Goal: Task Accomplishment & Management: Use online tool/utility

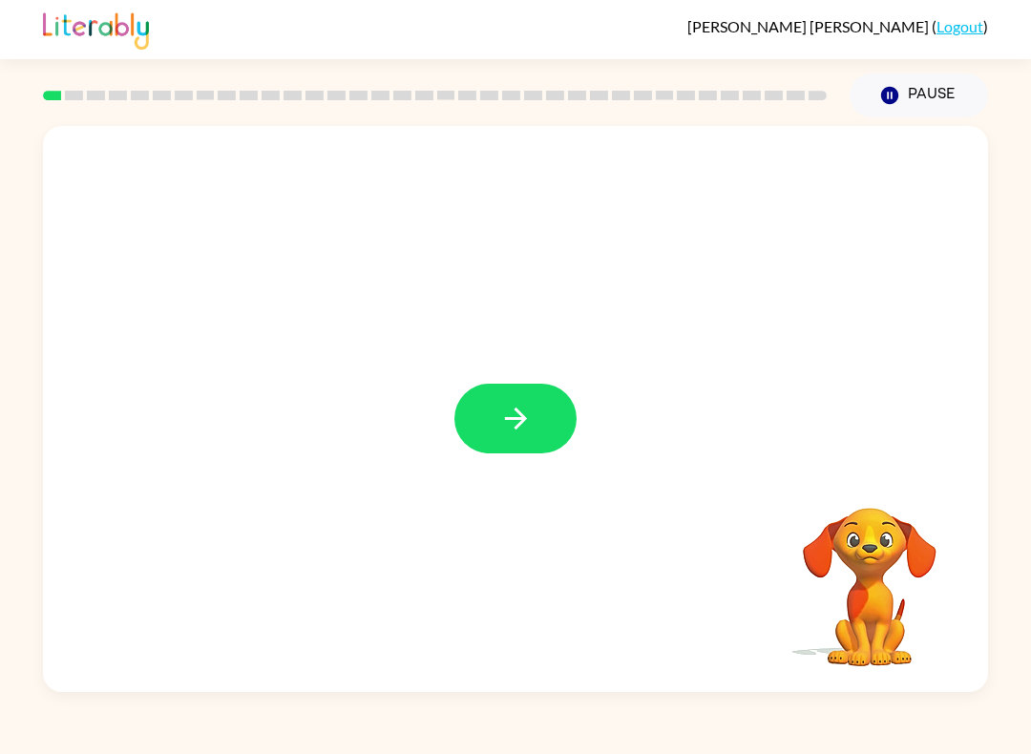
click at [472, 413] on button "button" at bounding box center [516, 419] width 122 height 70
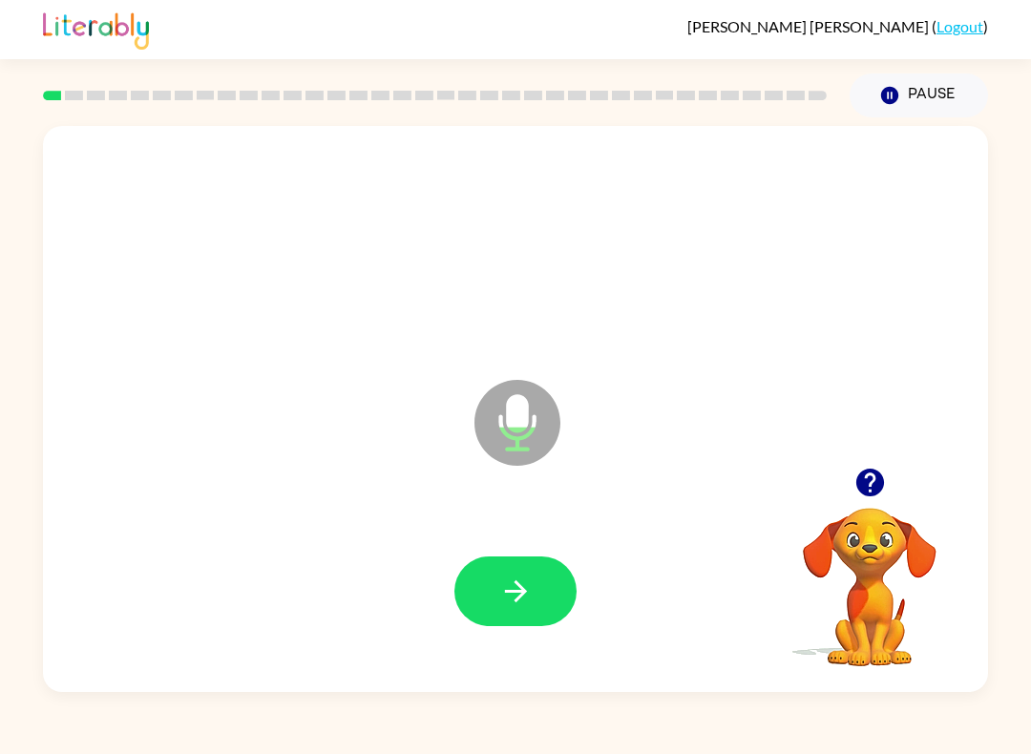
click at [509, 604] on icon "button" at bounding box center [515, 591] width 33 height 33
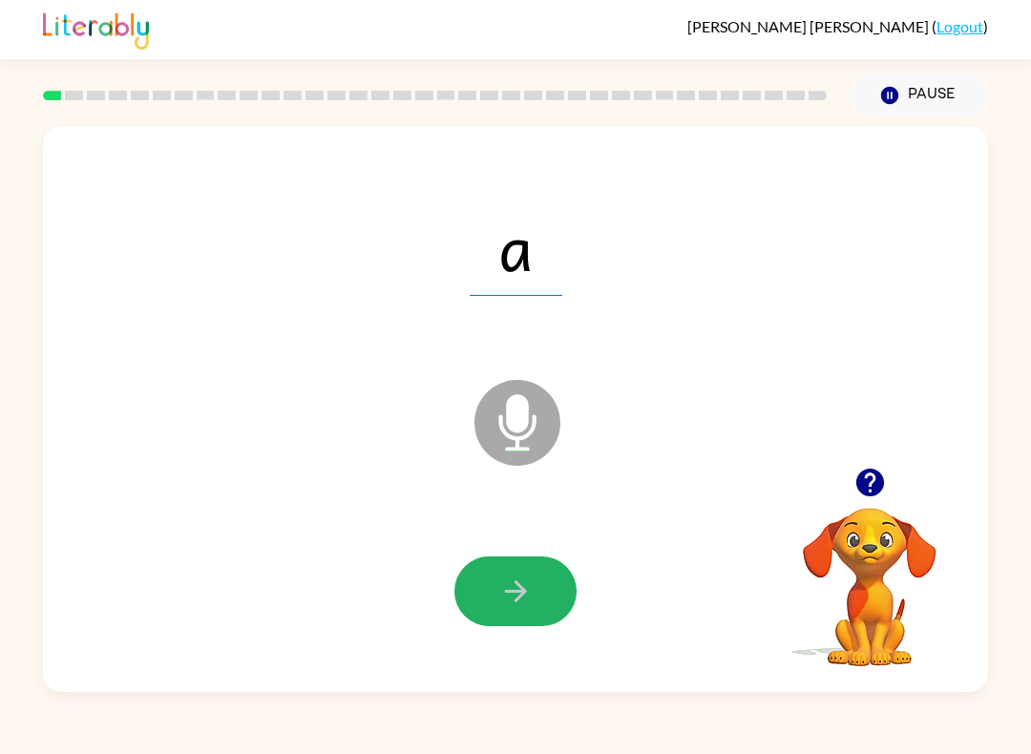
click at [525, 599] on icon "button" at bounding box center [515, 591] width 33 height 33
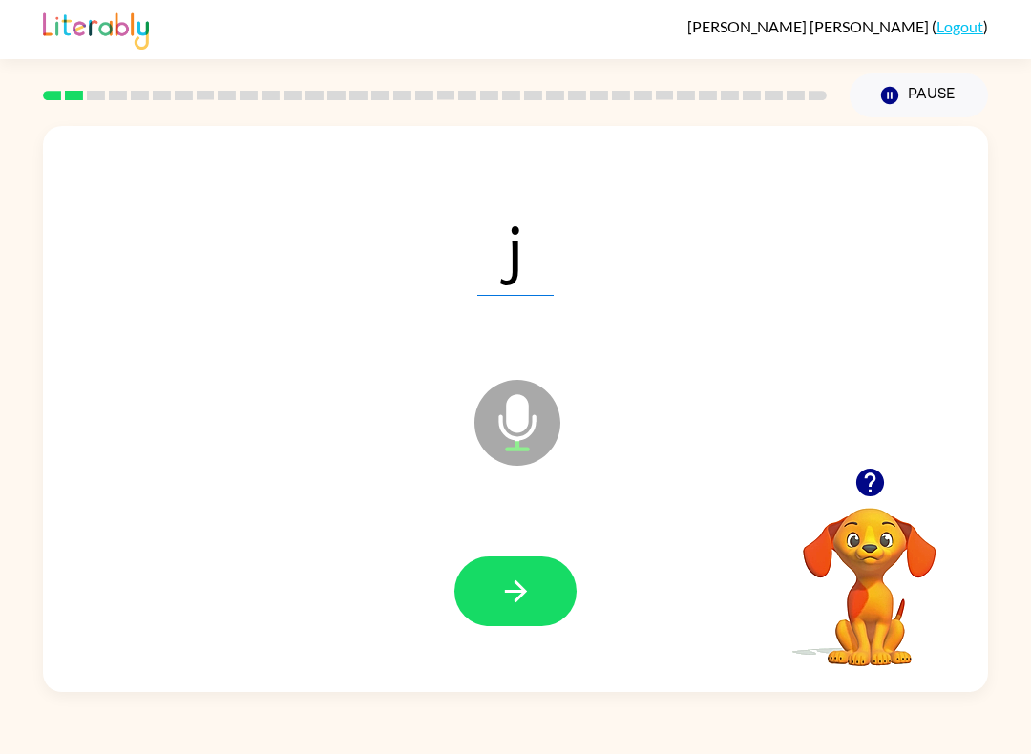
click at [543, 610] on button "button" at bounding box center [516, 592] width 122 height 70
click at [498, 608] on button "button" at bounding box center [516, 592] width 122 height 70
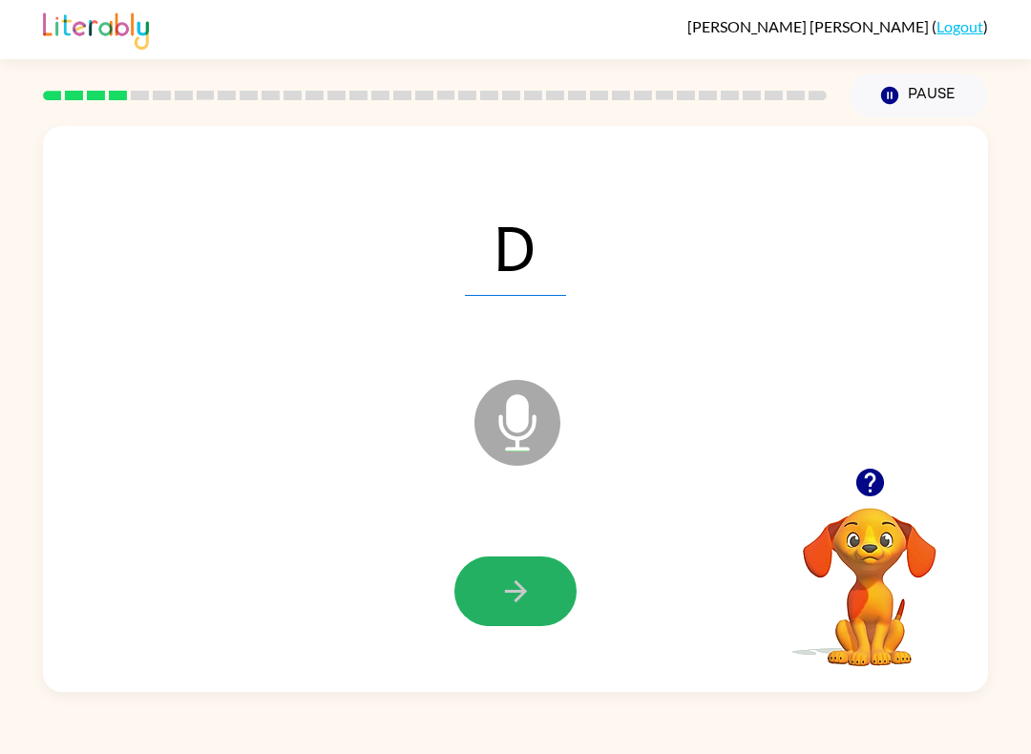
click at [538, 573] on button "button" at bounding box center [516, 592] width 122 height 70
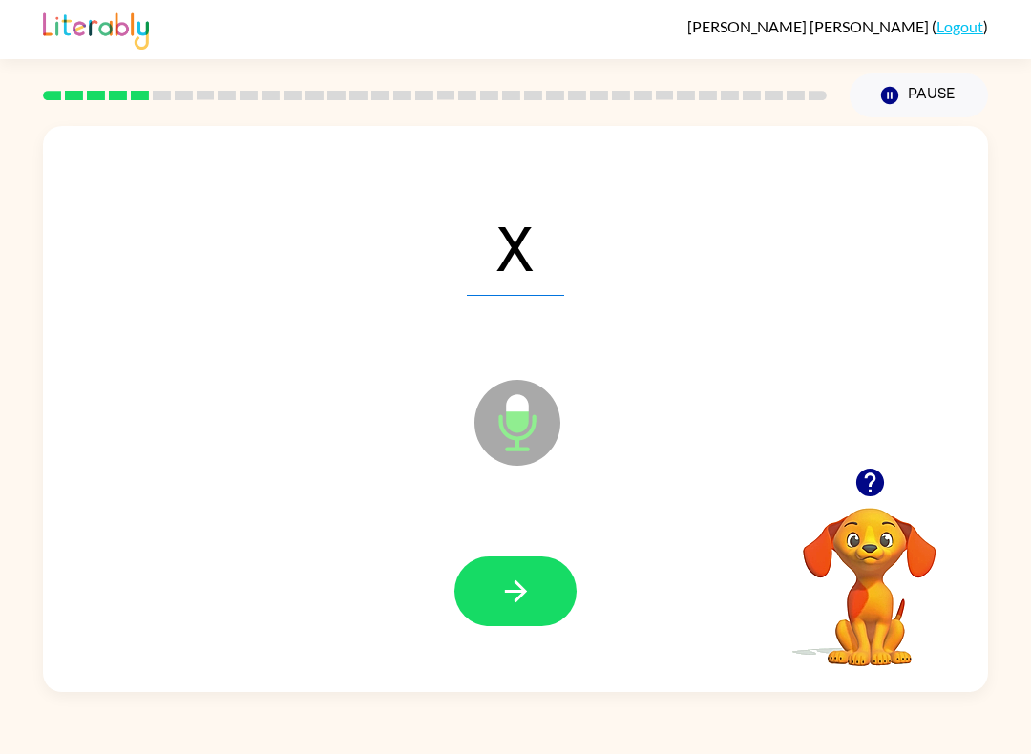
click at [552, 608] on button "button" at bounding box center [516, 592] width 122 height 70
click at [529, 602] on icon "button" at bounding box center [515, 591] width 33 height 33
click at [513, 645] on div at bounding box center [515, 591] width 907 height 163
click at [517, 571] on button "button" at bounding box center [516, 592] width 122 height 70
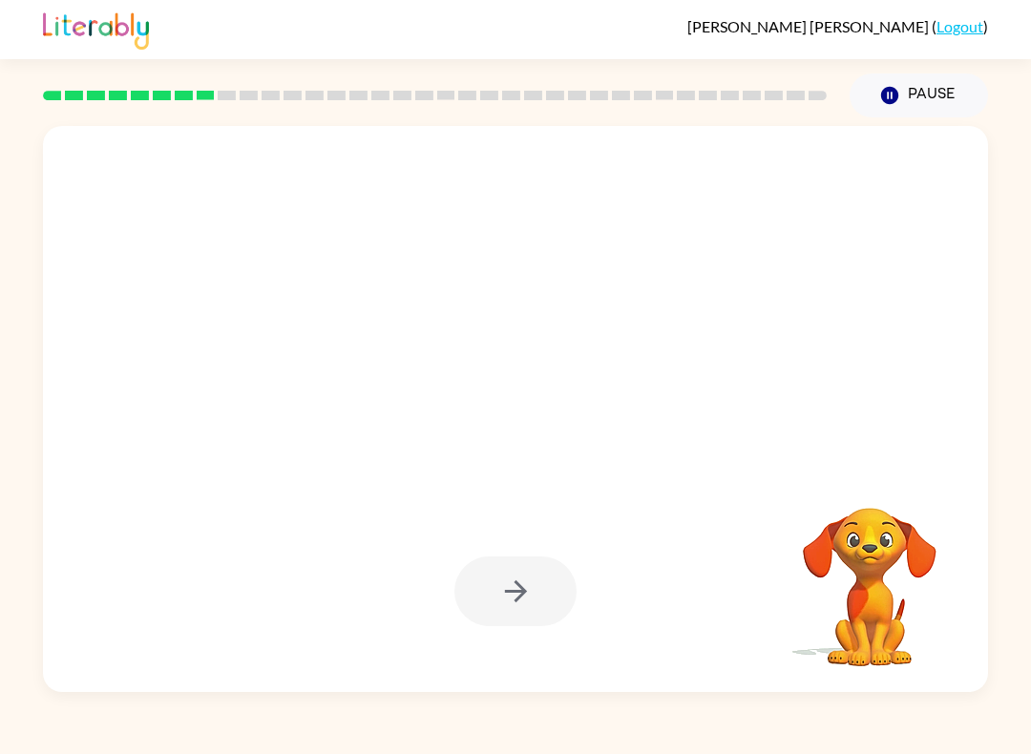
click at [725, 741] on div "[PERSON_NAME] [PERSON_NAME] ( Logout ) Pause Pause Your browser must support pl…" at bounding box center [515, 377] width 1031 height 754
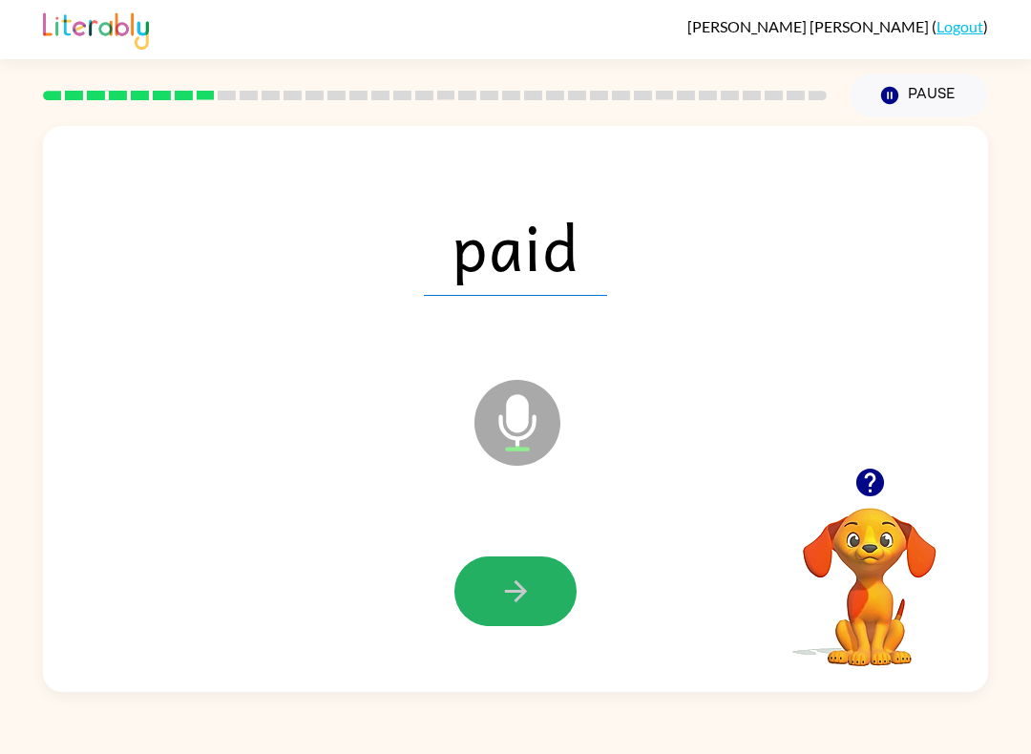
click at [505, 560] on button "button" at bounding box center [516, 592] width 122 height 70
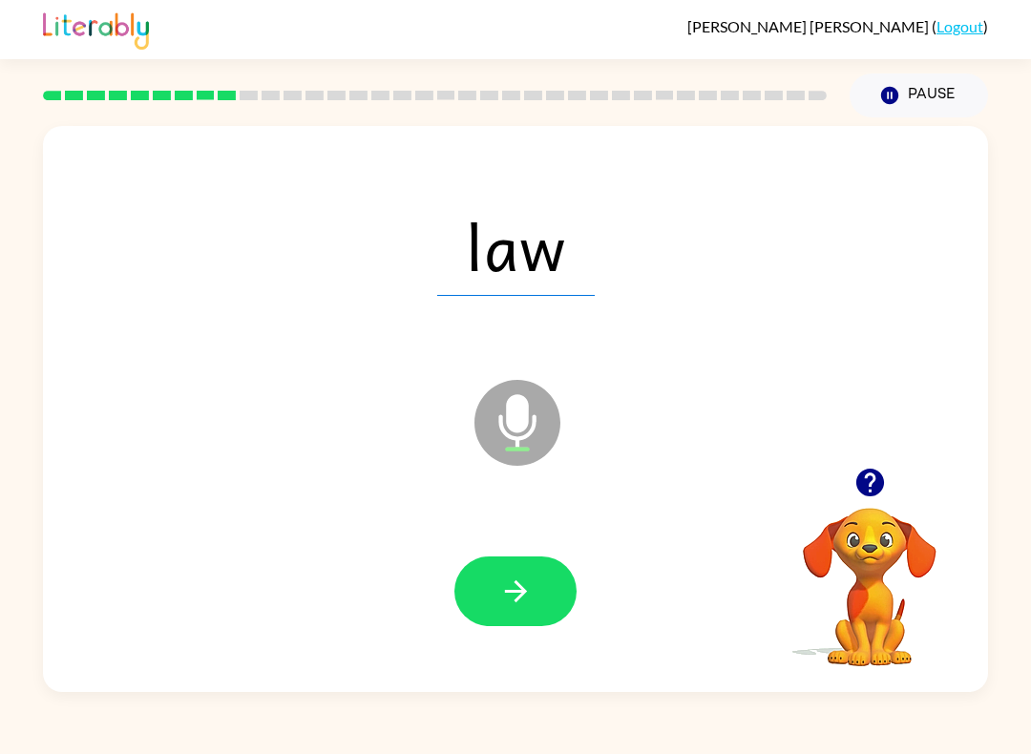
click at [520, 548] on div at bounding box center [515, 591] width 907 height 163
click at [533, 578] on button "button" at bounding box center [516, 592] width 122 height 70
click at [536, 595] on button "button" at bounding box center [516, 592] width 122 height 70
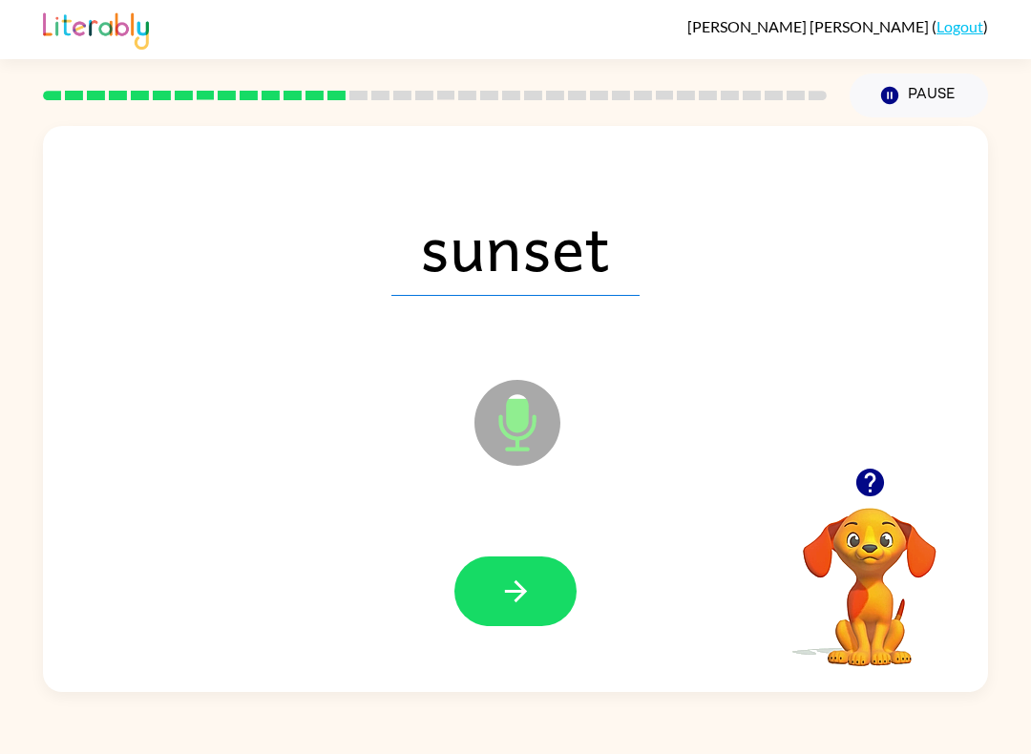
click at [521, 605] on icon "button" at bounding box center [515, 591] width 33 height 33
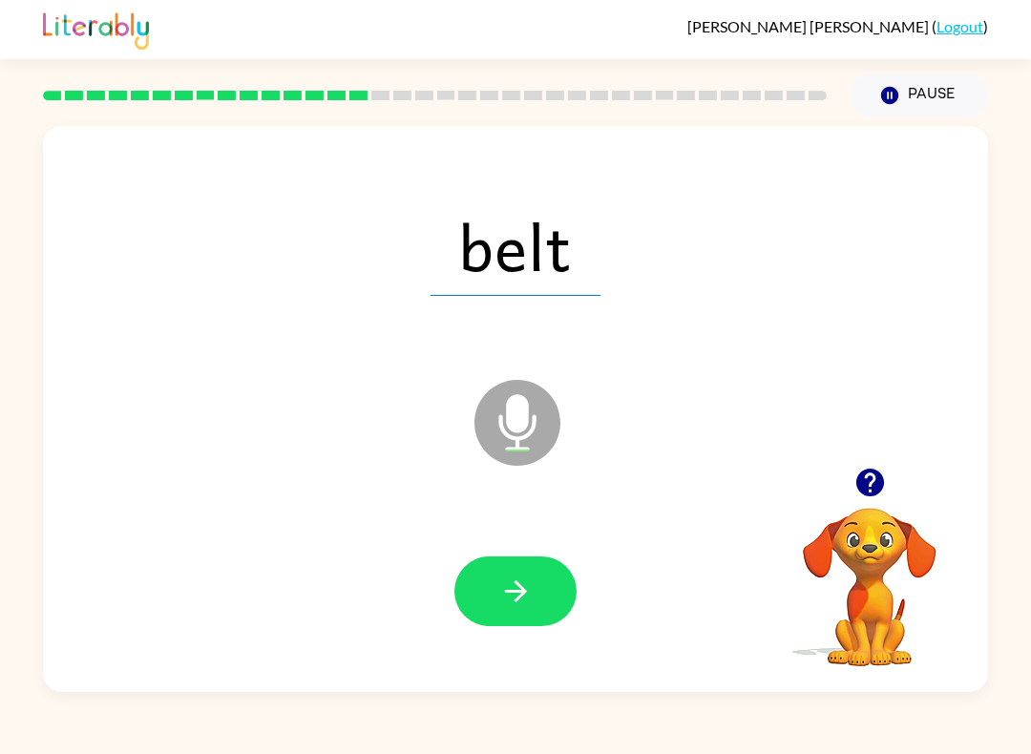
click at [511, 588] on icon "button" at bounding box center [515, 591] width 33 height 33
click at [549, 589] on button "button" at bounding box center [516, 592] width 122 height 70
click at [519, 623] on button "button" at bounding box center [516, 592] width 122 height 70
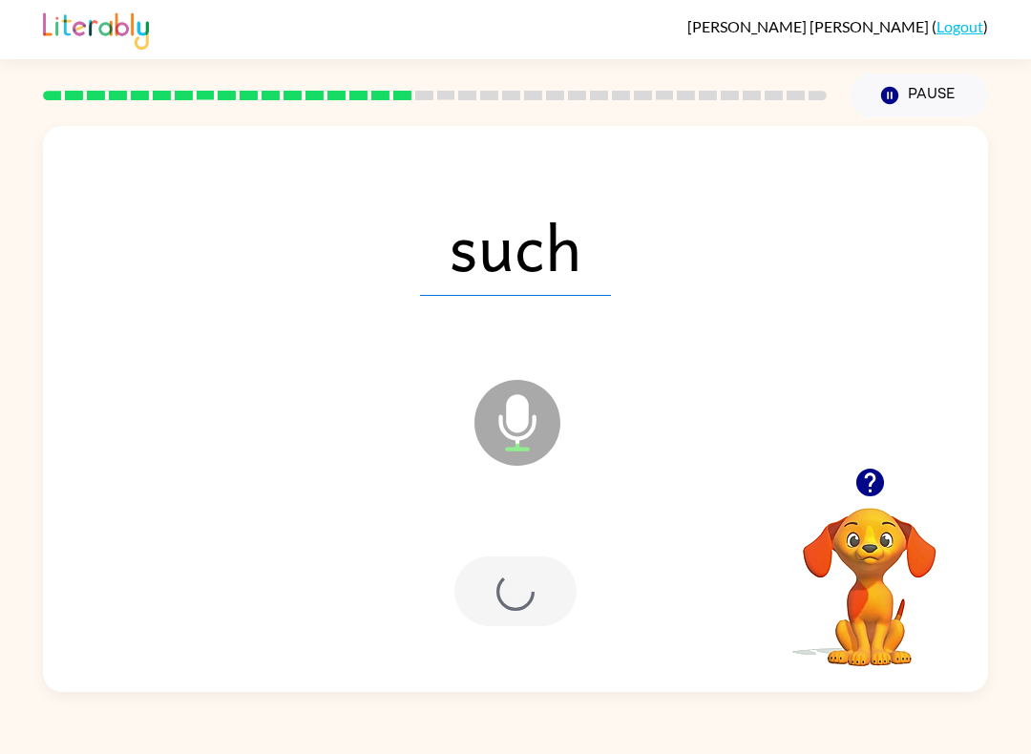
click at [518, 622] on div at bounding box center [516, 592] width 122 height 70
click at [505, 618] on div at bounding box center [516, 592] width 122 height 70
click at [504, 617] on div at bounding box center [516, 592] width 122 height 70
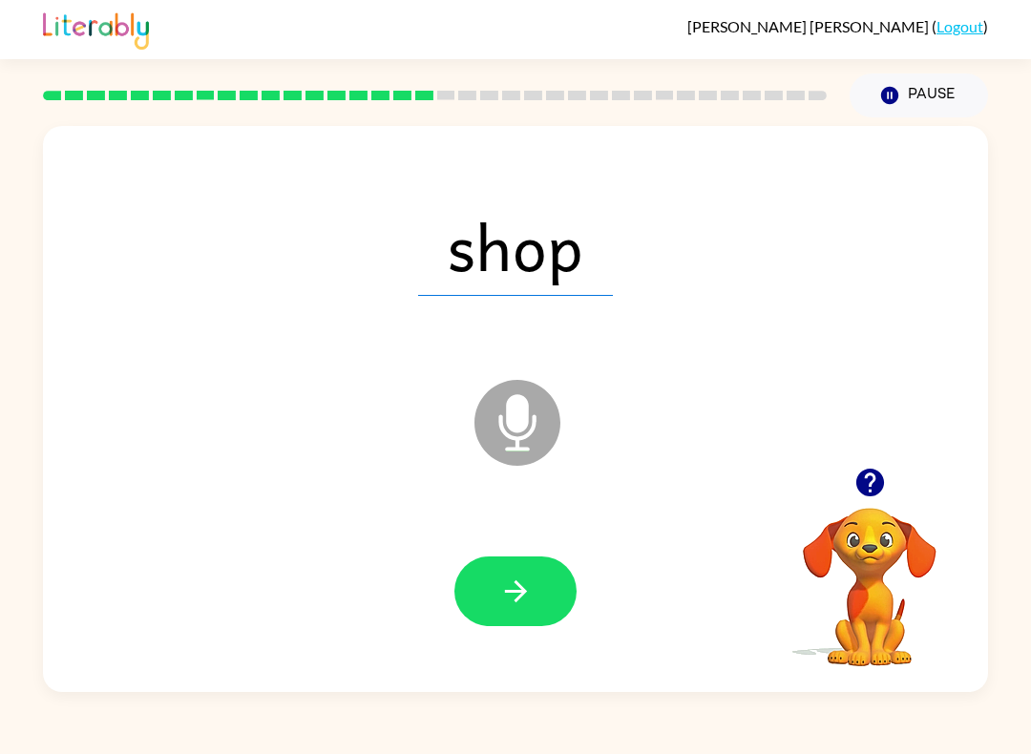
click at [540, 607] on button "button" at bounding box center [516, 592] width 122 height 70
click at [540, 606] on div at bounding box center [516, 592] width 122 height 70
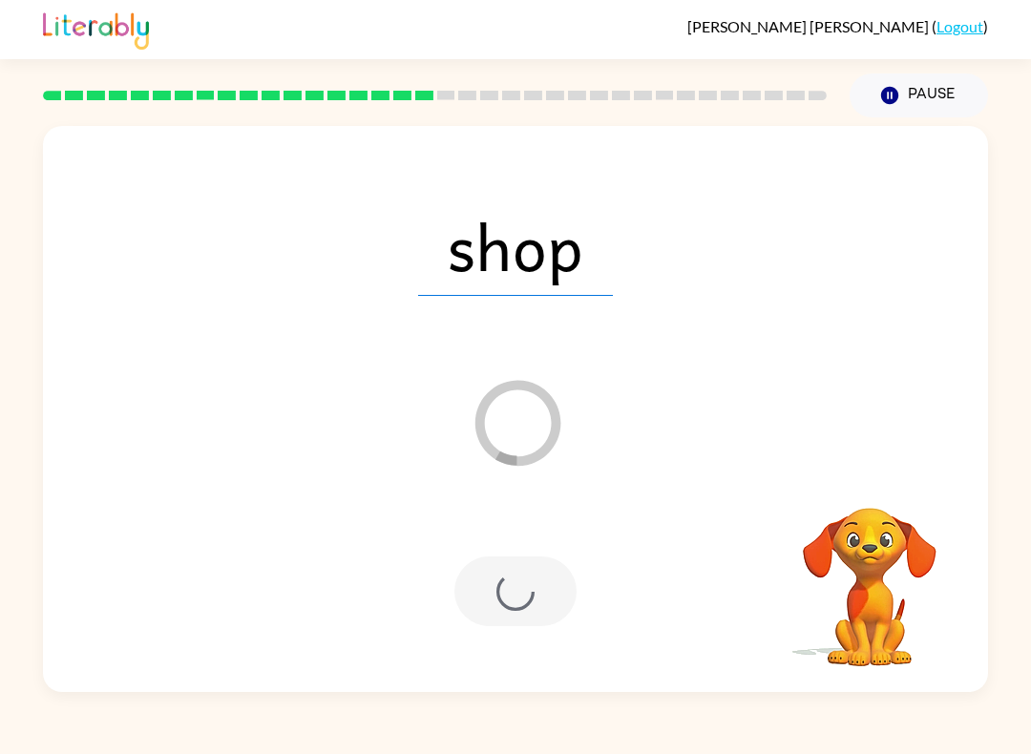
click at [553, 610] on div at bounding box center [516, 592] width 122 height 70
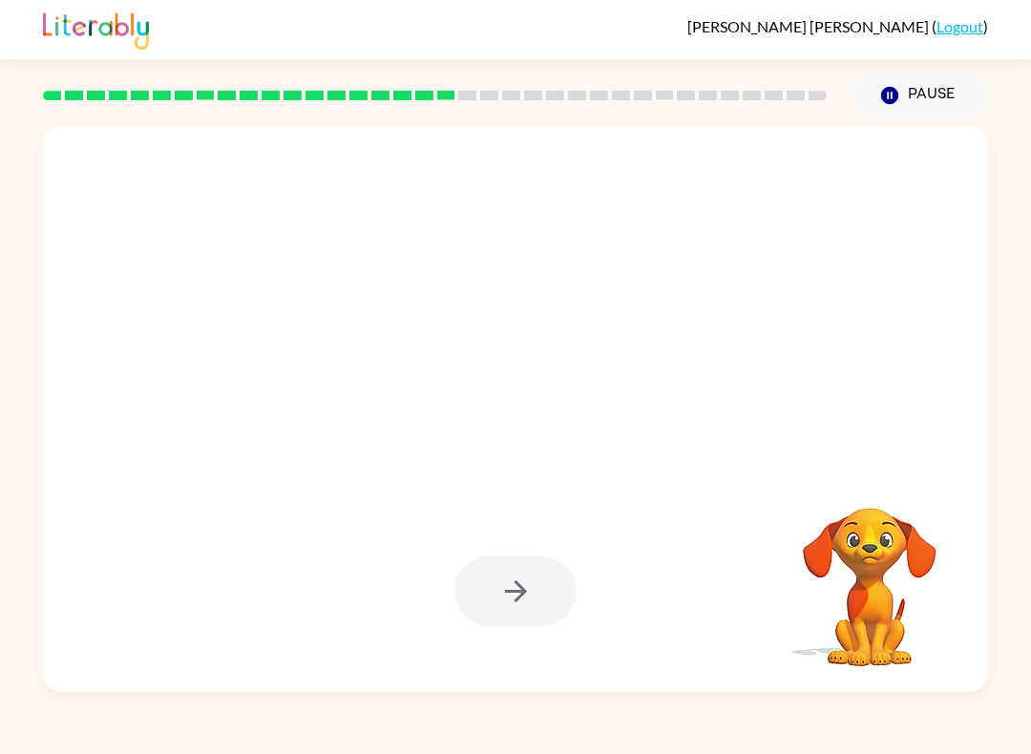
click at [583, 591] on div at bounding box center [515, 591] width 907 height 163
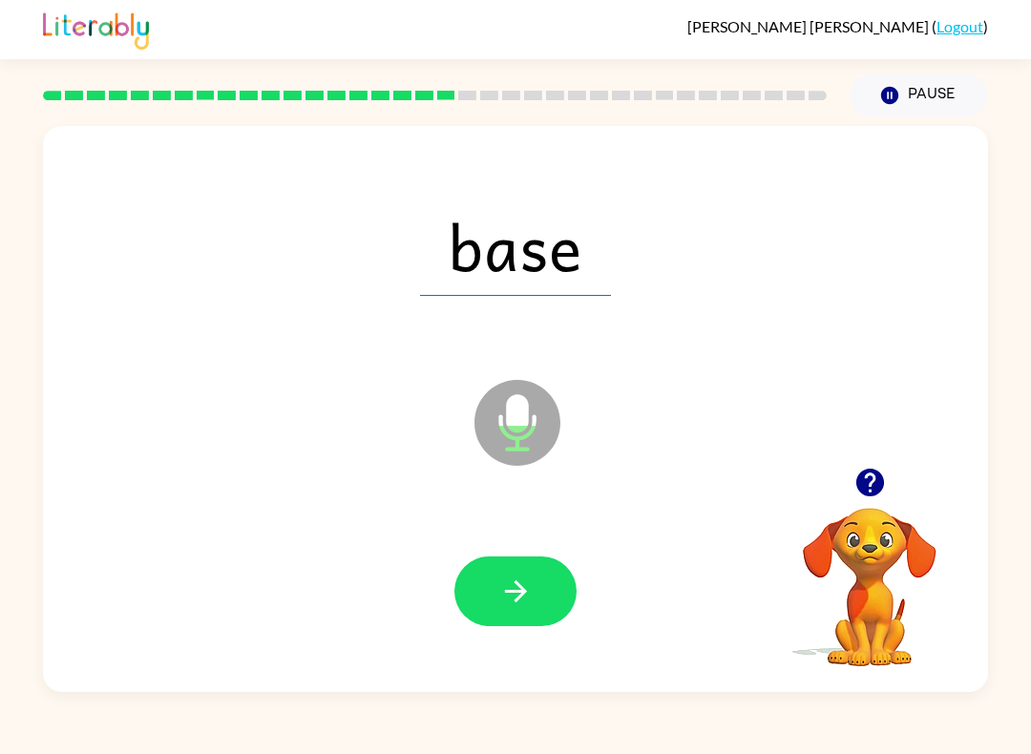
click at [551, 604] on button "button" at bounding box center [516, 592] width 122 height 70
click at [537, 569] on button "button" at bounding box center [516, 592] width 122 height 70
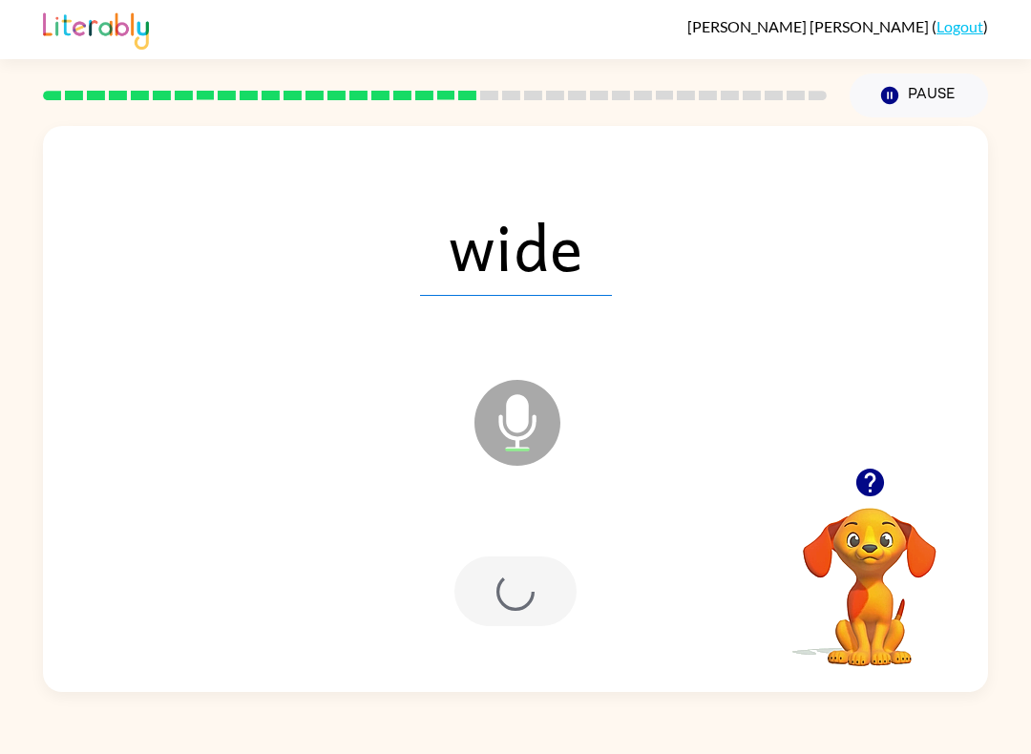
click at [537, 568] on div at bounding box center [516, 592] width 122 height 70
click at [526, 589] on div at bounding box center [516, 592] width 122 height 70
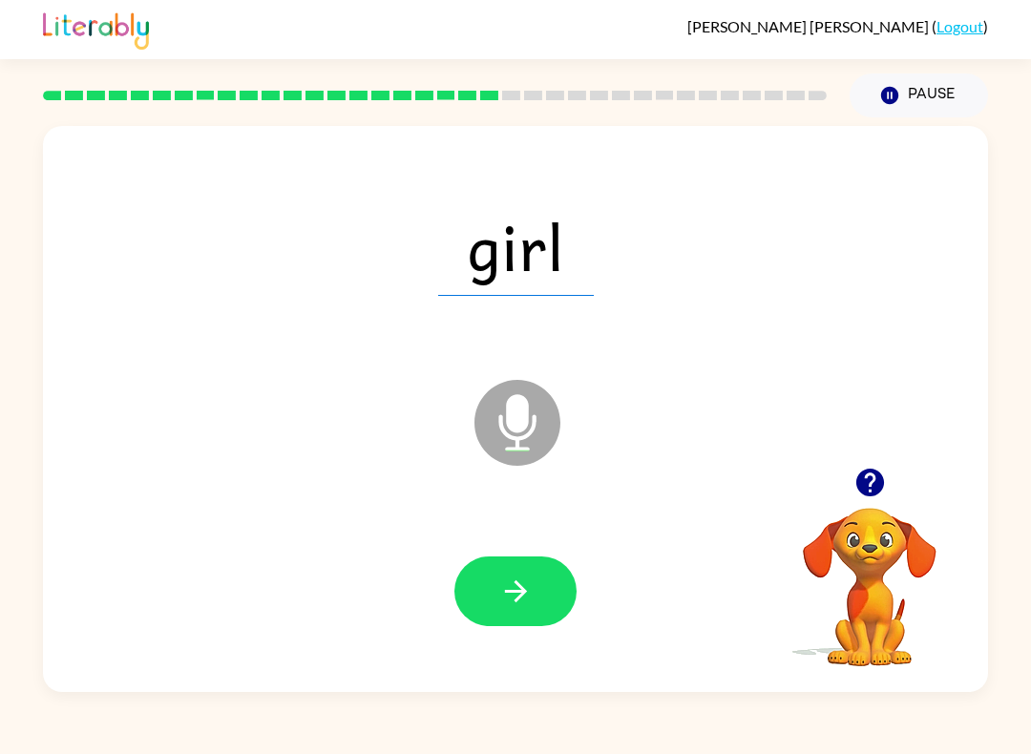
click at [524, 582] on icon "button" at bounding box center [515, 591] width 33 height 33
click at [524, 582] on div at bounding box center [516, 592] width 122 height 70
click at [459, 626] on div at bounding box center [516, 592] width 122 height 70
click at [533, 603] on button "button" at bounding box center [516, 592] width 122 height 70
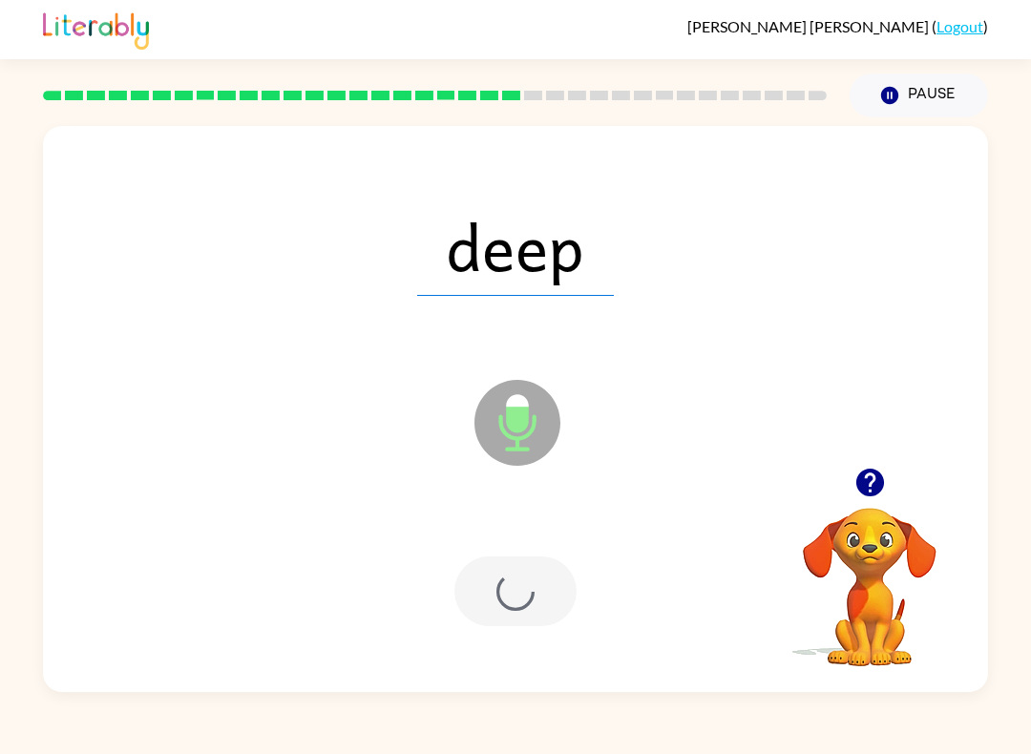
click at [487, 604] on div at bounding box center [516, 592] width 122 height 70
click at [505, 610] on div at bounding box center [516, 592] width 122 height 70
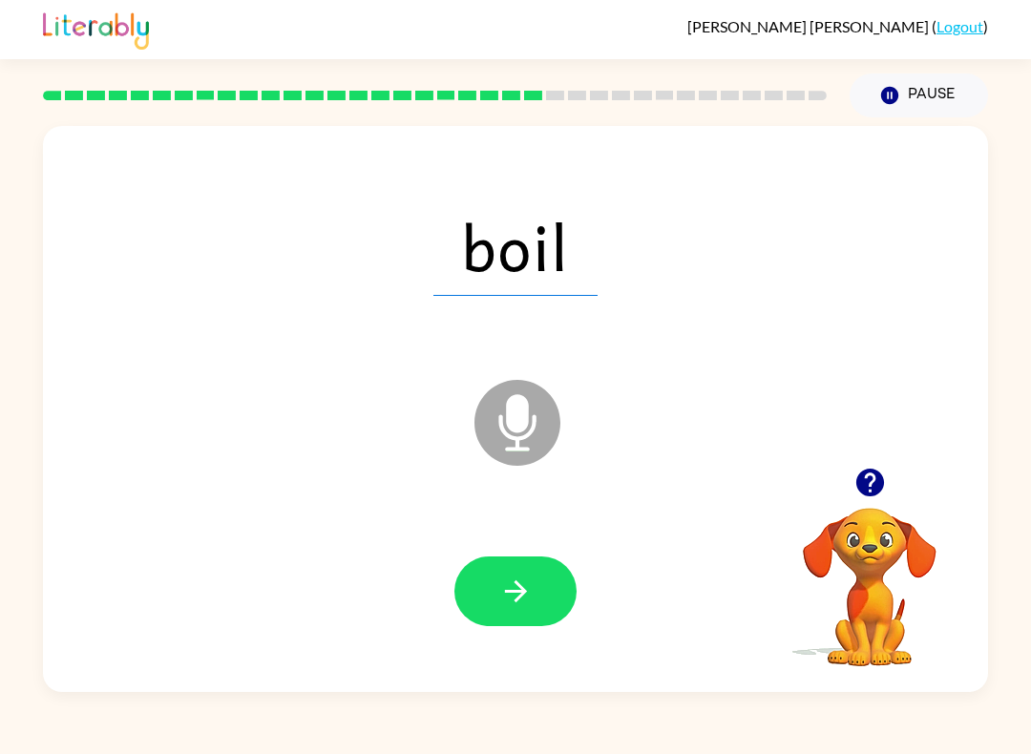
click at [505, 593] on icon "button" at bounding box center [515, 592] width 22 height 22
click at [512, 606] on div at bounding box center [516, 592] width 122 height 70
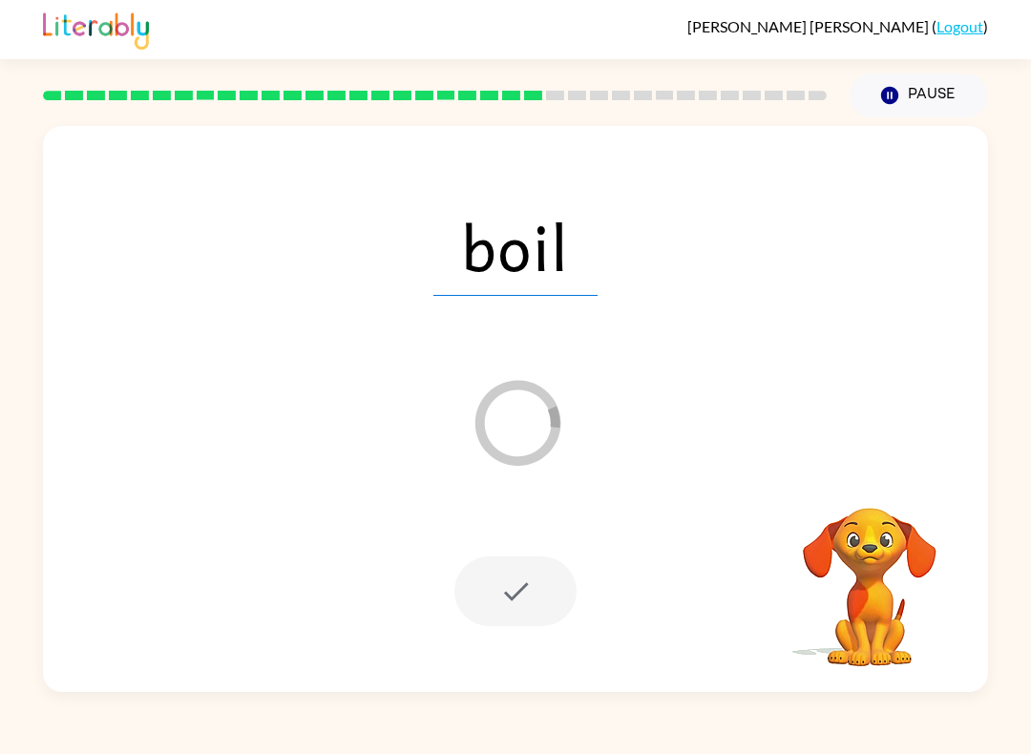
click at [511, 603] on div at bounding box center [516, 592] width 122 height 70
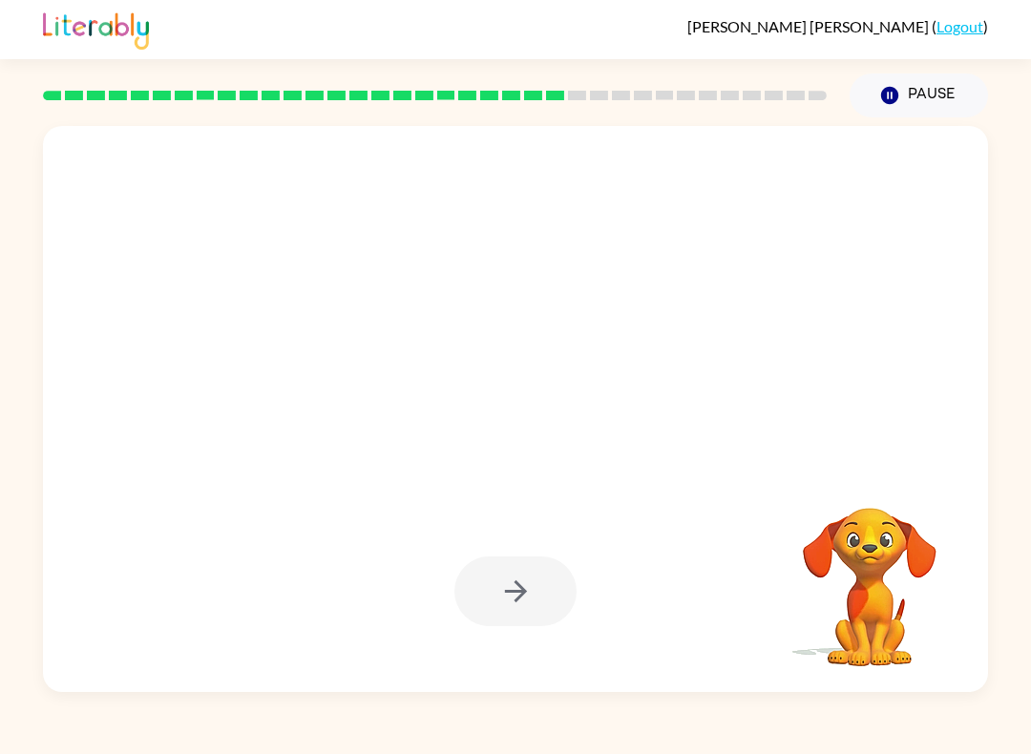
click at [505, 614] on div at bounding box center [516, 592] width 122 height 70
click at [492, 617] on div at bounding box center [516, 592] width 122 height 70
click at [509, 623] on div at bounding box center [516, 592] width 122 height 70
click at [525, 606] on div at bounding box center [516, 592] width 122 height 70
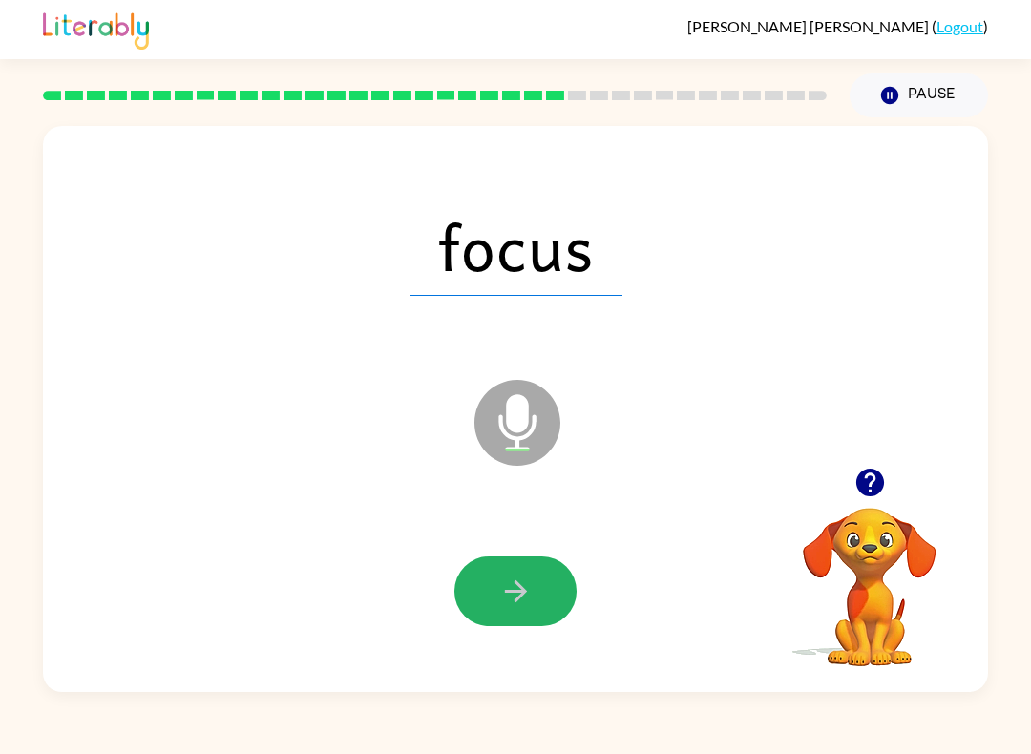
click at [514, 579] on icon "button" at bounding box center [515, 591] width 33 height 33
click at [514, 601] on div at bounding box center [516, 592] width 122 height 70
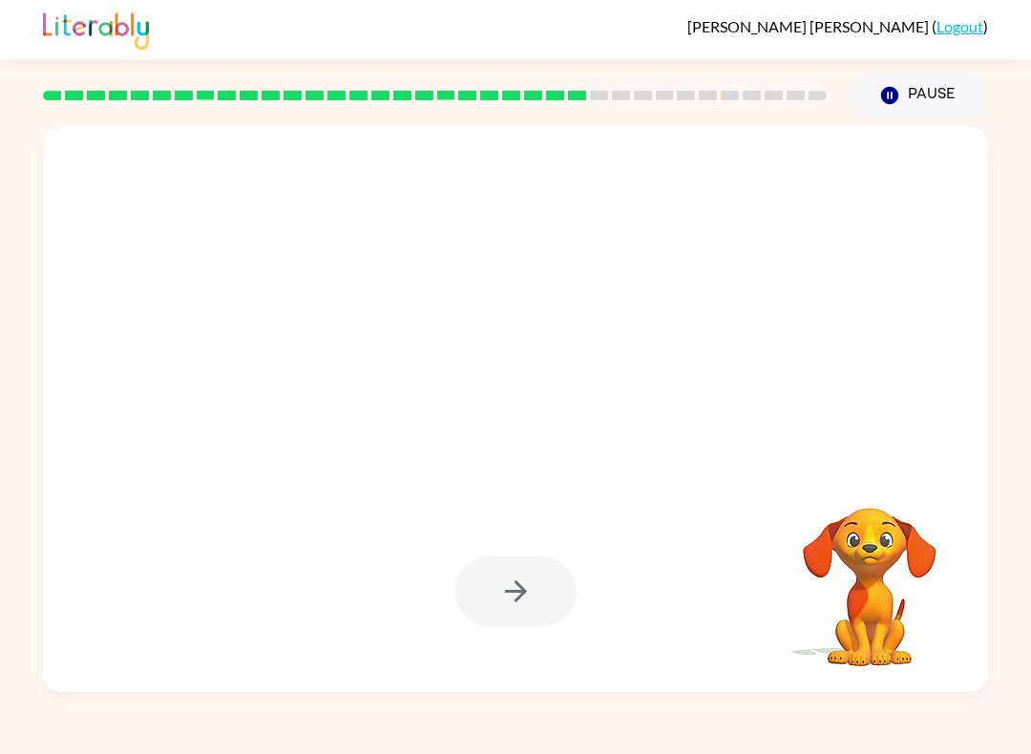
click at [521, 607] on div at bounding box center [516, 592] width 122 height 70
click at [517, 605] on div at bounding box center [516, 592] width 122 height 70
click at [519, 599] on div at bounding box center [516, 592] width 122 height 70
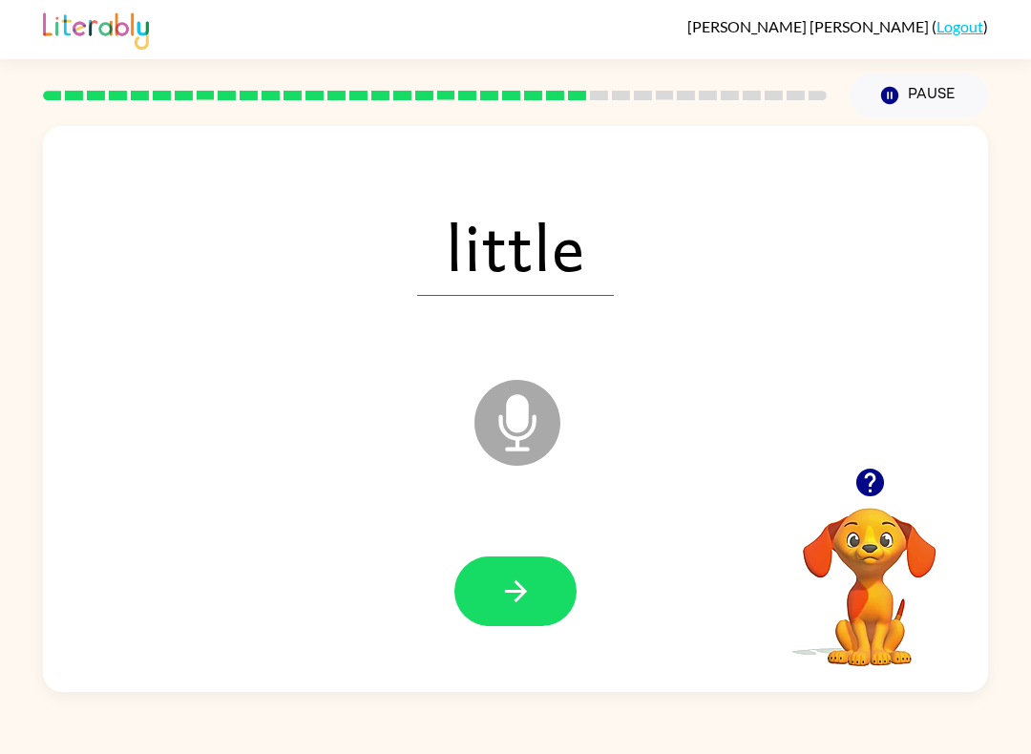
click at [496, 602] on button "button" at bounding box center [516, 592] width 122 height 70
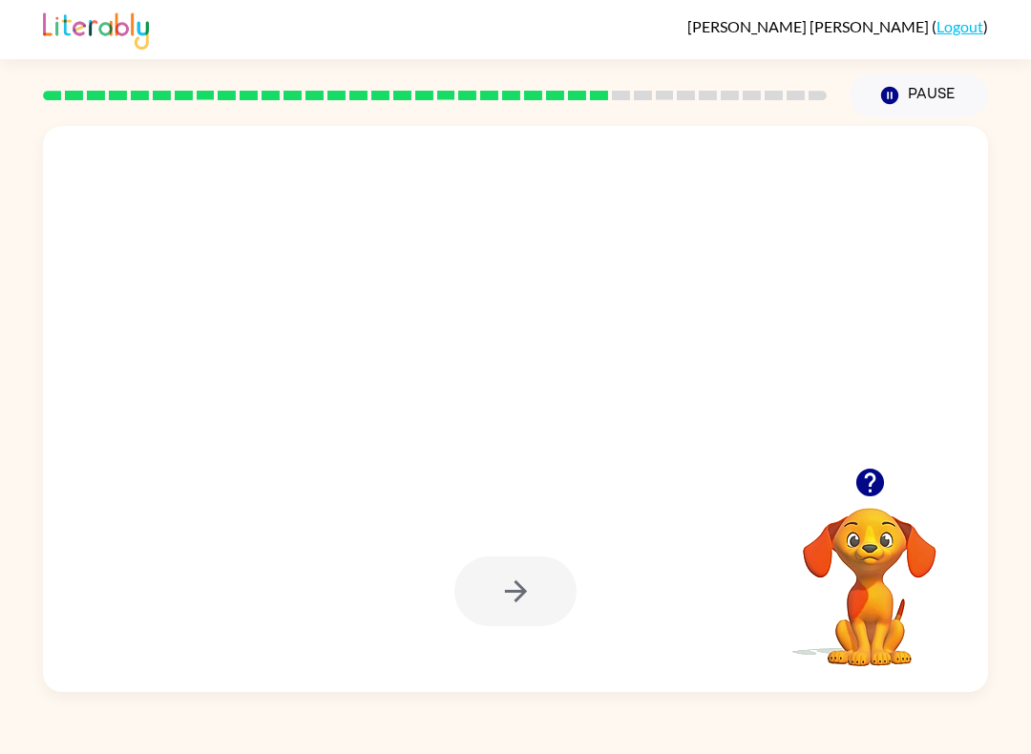
click at [511, 589] on icon "button" at bounding box center [515, 591] width 33 height 33
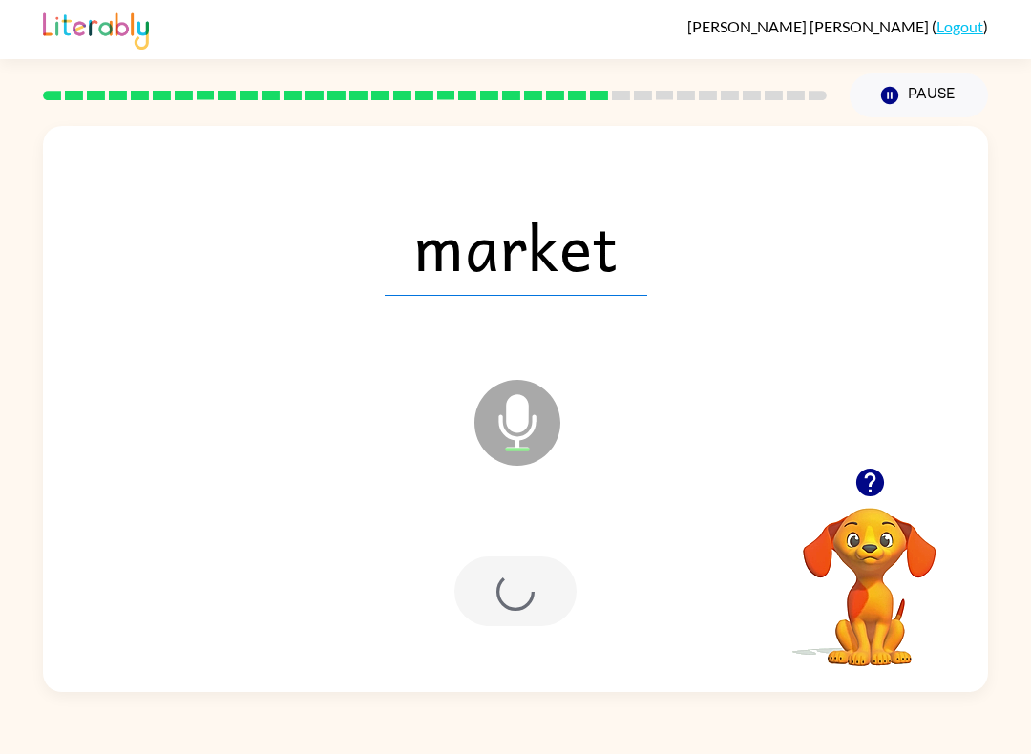
click at [510, 588] on div at bounding box center [516, 592] width 122 height 70
click at [516, 600] on div at bounding box center [516, 592] width 122 height 70
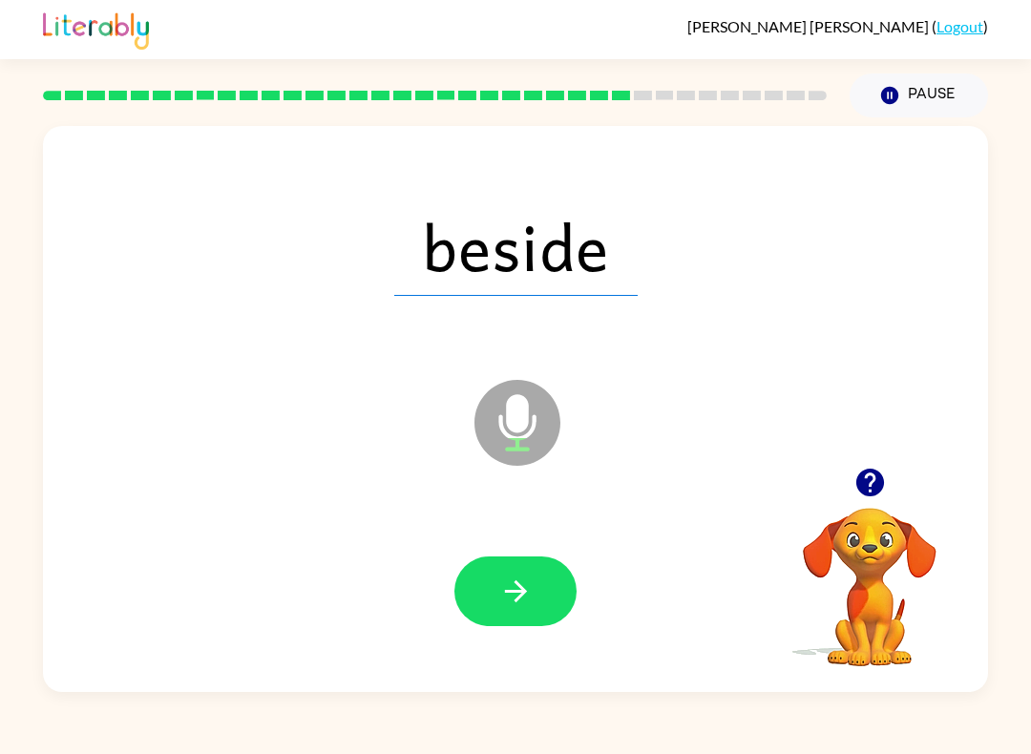
click at [528, 598] on icon "button" at bounding box center [515, 591] width 33 height 33
click at [528, 597] on div at bounding box center [516, 592] width 122 height 70
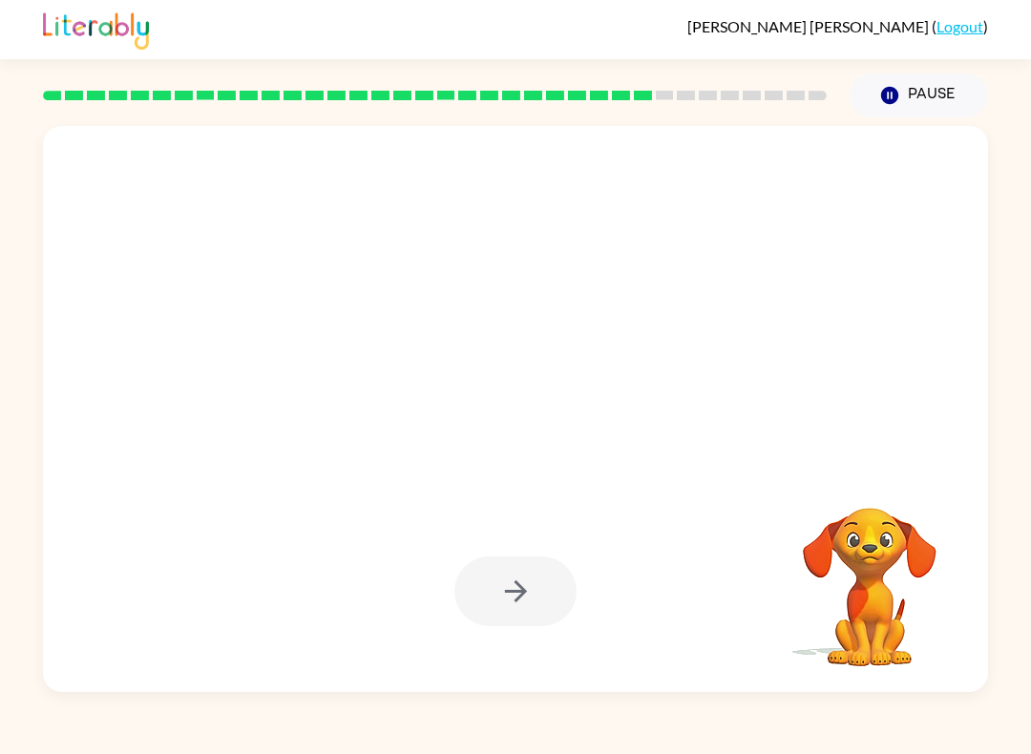
click at [503, 590] on div at bounding box center [516, 592] width 122 height 70
click at [510, 602] on div at bounding box center [516, 592] width 122 height 70
click at [507, 594] on icon "button" at bounding box center [515, 591] width 33 height 33
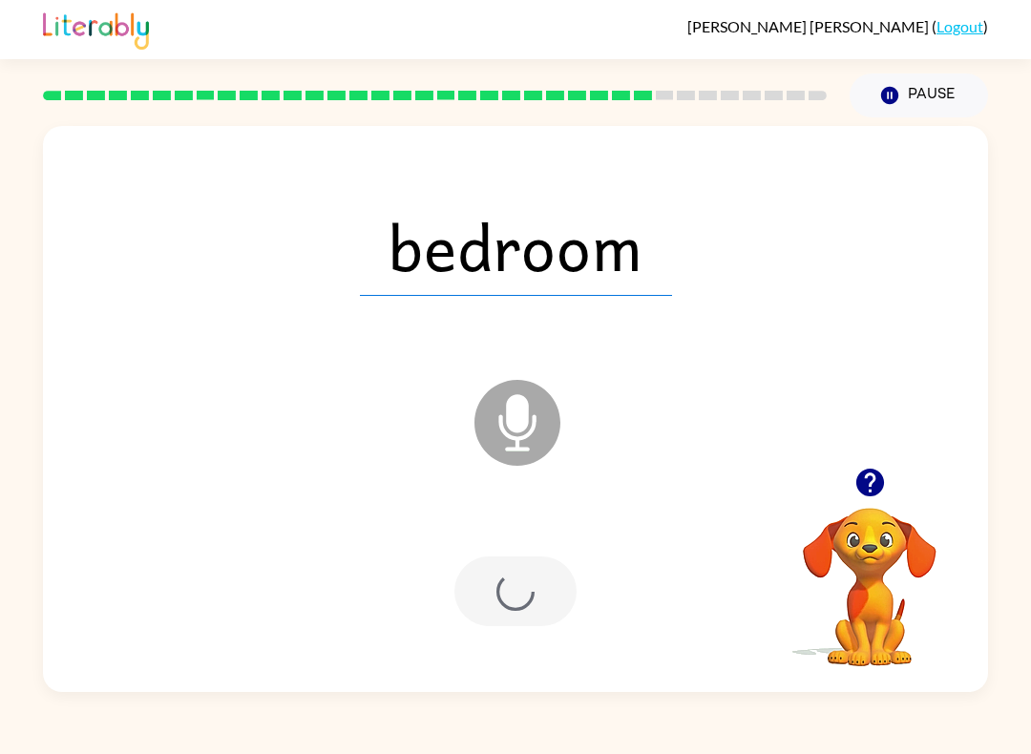
click at [507, 594] on div at bounding box center [516, 592] width 122 height 70
click at [501, 593] on div at bounding box center [516, 592] width 122 height 70
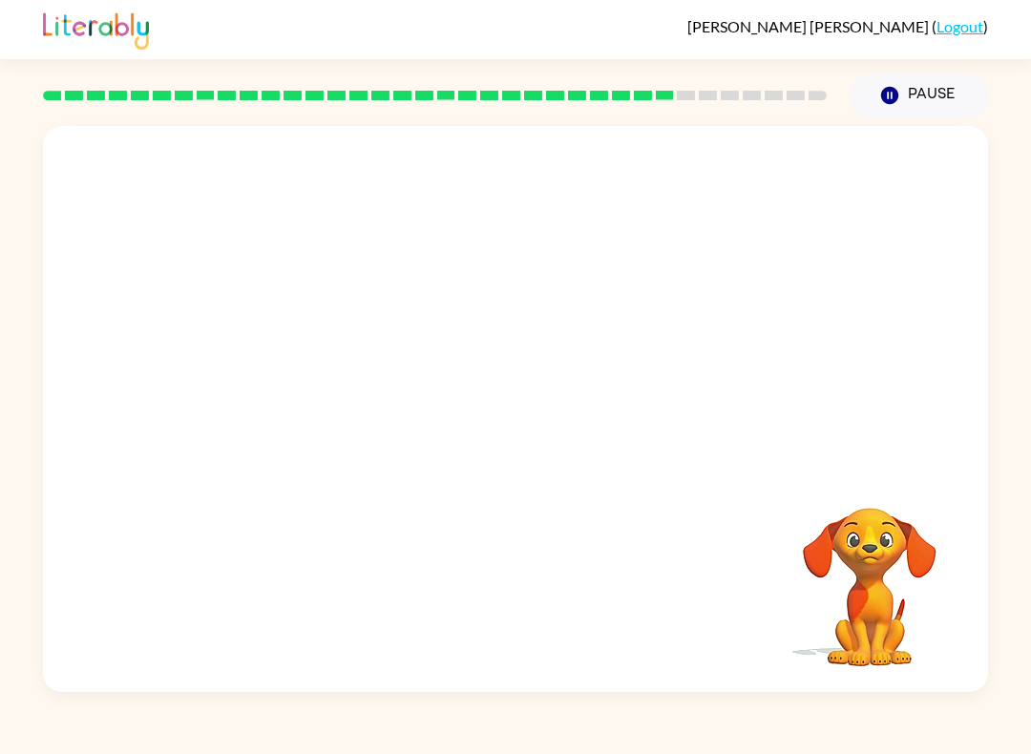
click at [514, 598] on div "Your browser must support playing .mp4 files to use Literably. Please try using…" at bounding box center [515, 409] width 945 height 566
click at [509, 599] on div "Your browser must support playing .mp4 files to use Literably. Please try using…" at bounding box center [515, 409] width 945 height 566
click at [503, 599] on div "Your browser must support playing .mp4 files to use Literably. Please try using…" at bounding box center [515, 409] width 945 height 566
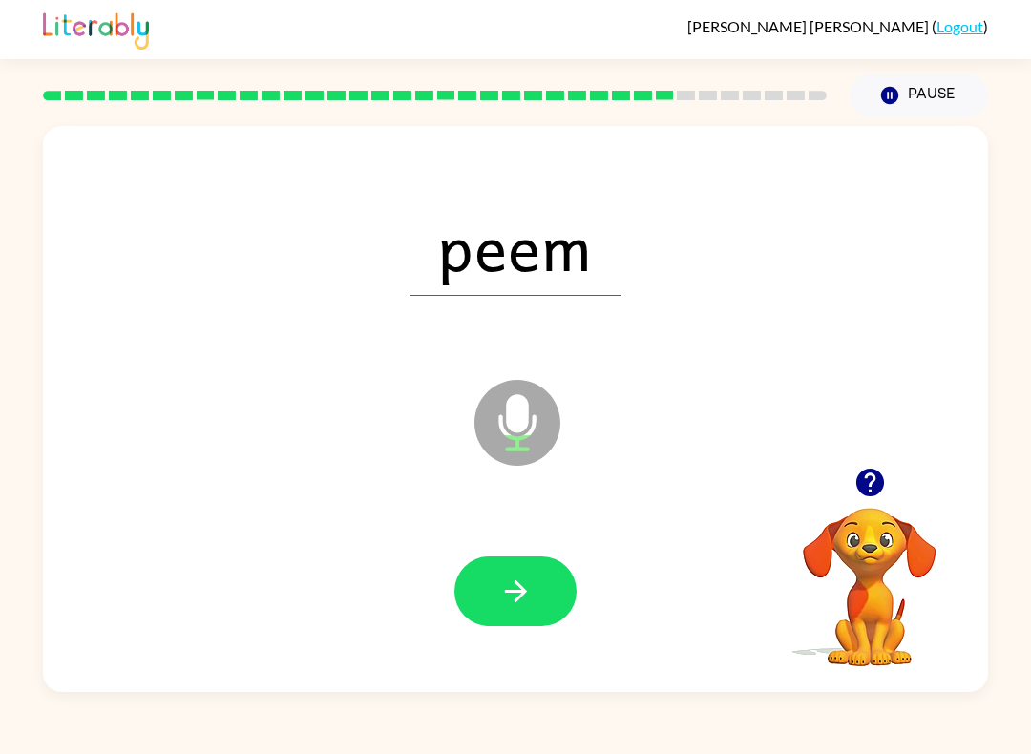
click at [538, 591] on button "button" at bounding box center [516, 592] width 122 height 70
click at [538, 591] on div at bounding box center [516, 592] width 122 height 70
click at [519, 614] on div at bounding box center [516, 592] width 122 height 70
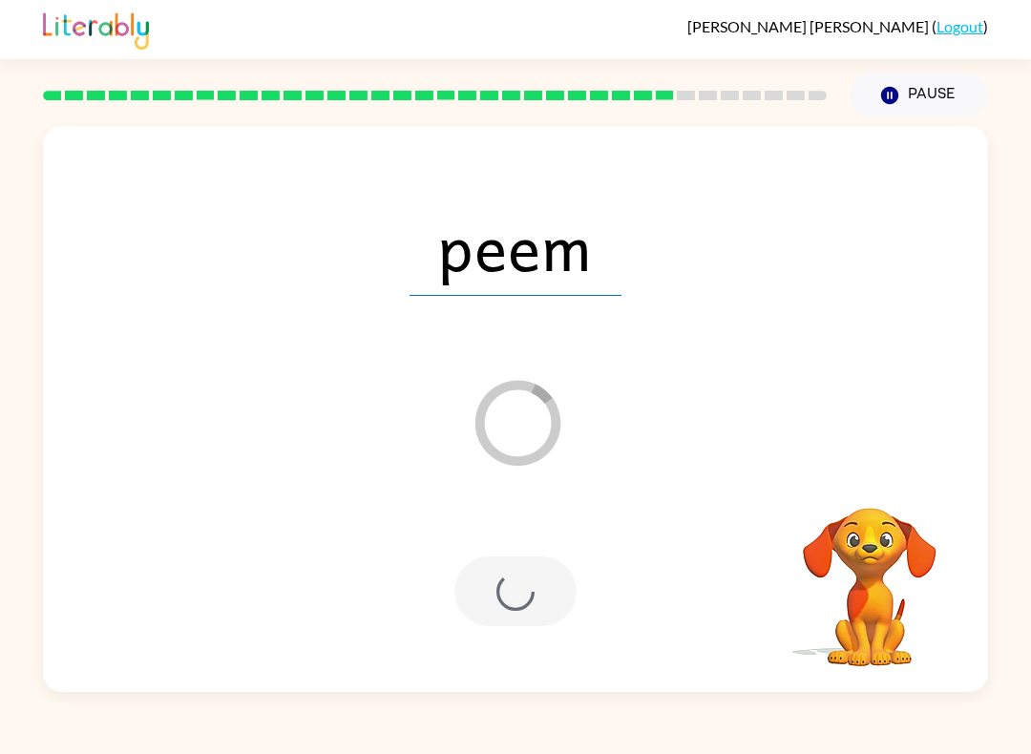
click at [519, 613] on div at bounding box center [516, 592] width 122 height 70
click at [550, 587] on div at bounding box center [516, 592] width 122 height 70
click at [549, 586] on div at bounding box center [516, 592] width 122 height 70
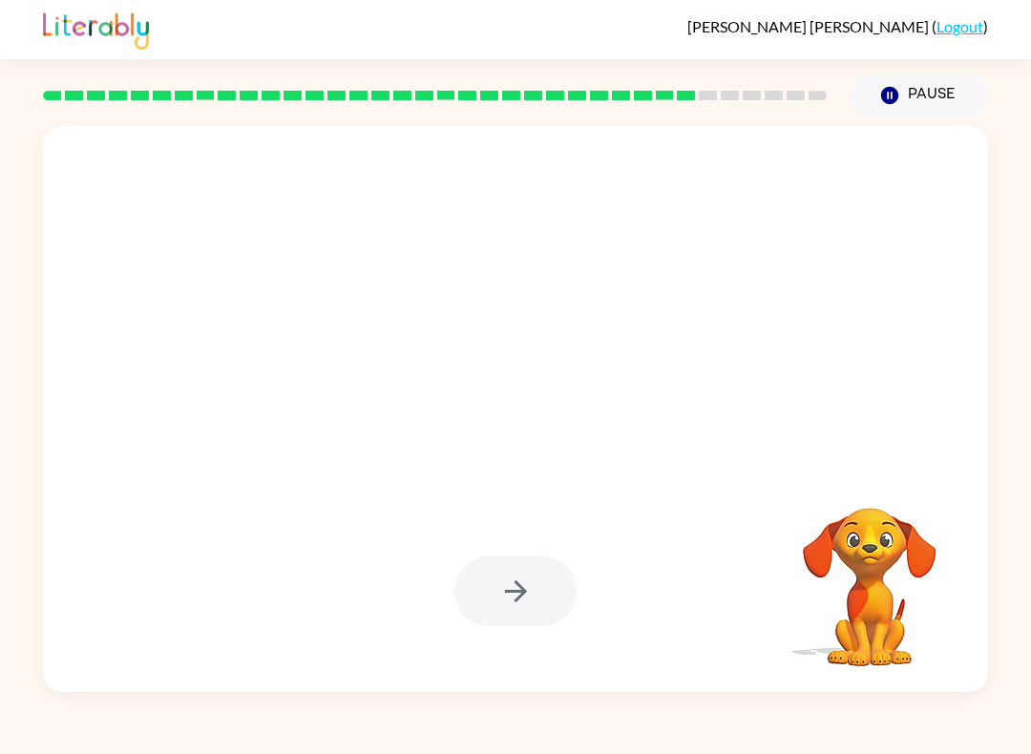
click at [503, 619] on div at bounding box center [516, 592] width 122 height 70
click at [503, 618] on div at bounding box center [516, 592] width 122 height 70
click at [485, 634] on div at bounding box center [515, 591] width 907 height 163
click at [484, 634] on div at bounding box center [515, 591] width 907 height 163
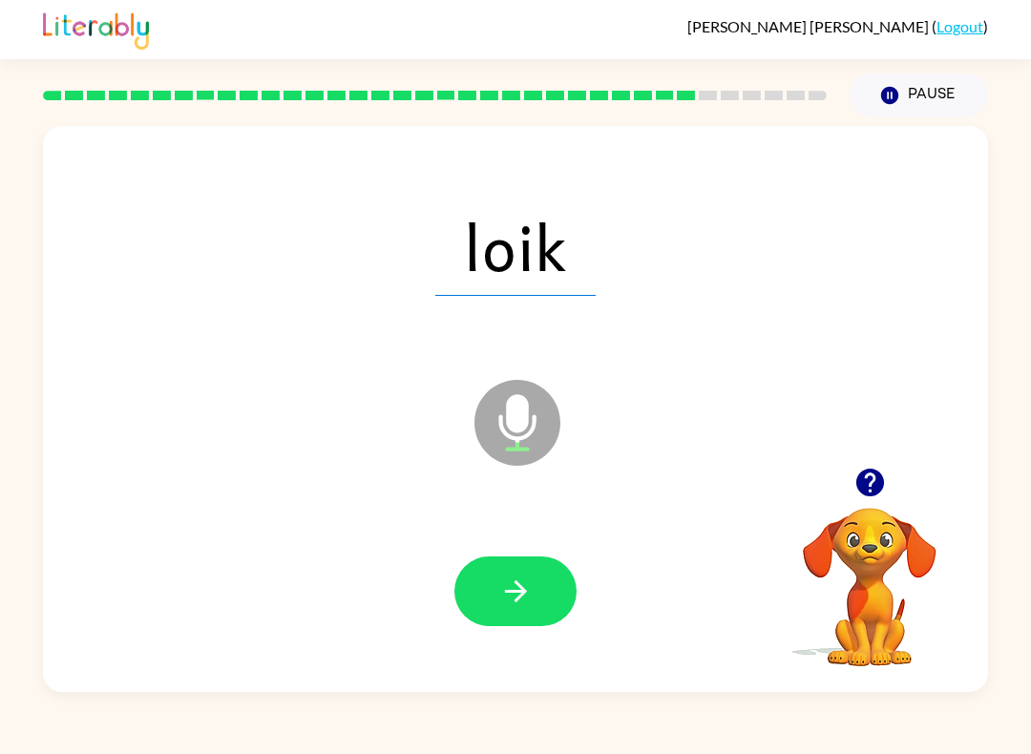
click at [521, 610] on button "button" at bounding box center [516, 592] width 122 height 70
click at [503, 616] on div at bounding box center [516, 592] width 122 height 70
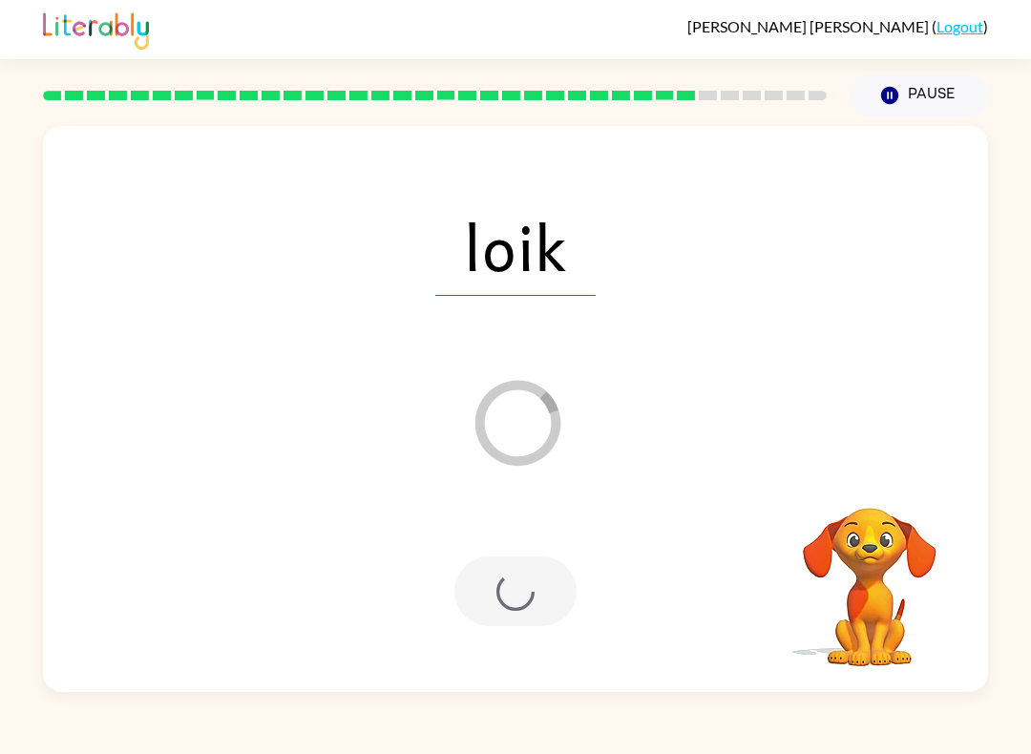
click at [524, 583] on div at bounding box center [516, 592] width 122 height 70
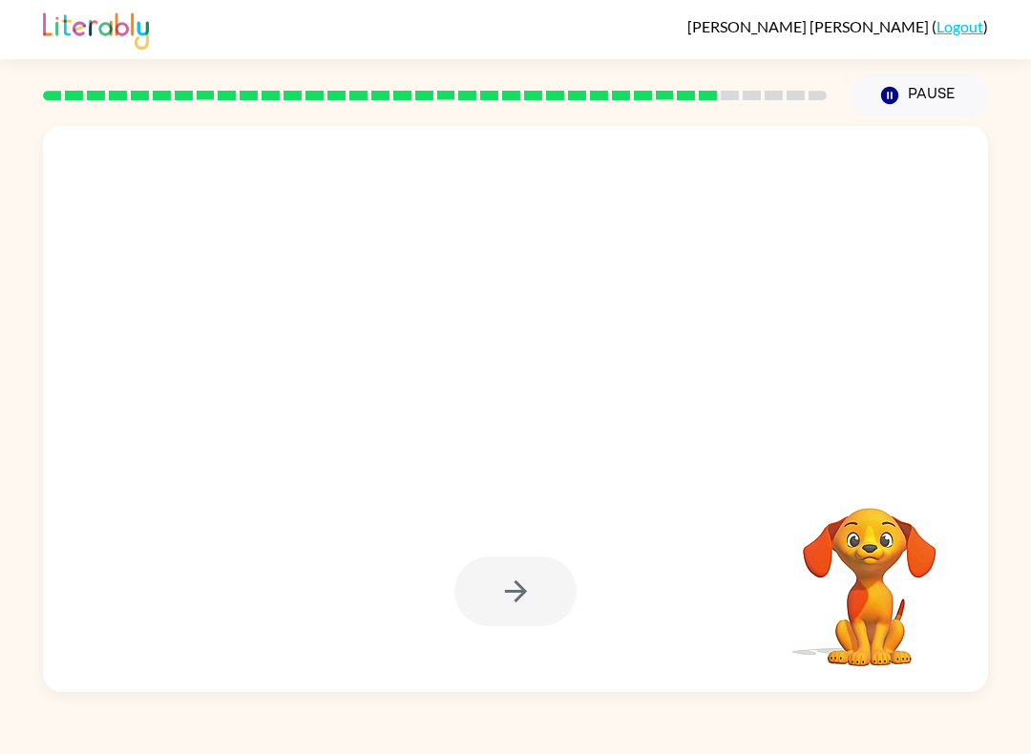
click at [523, 583] on div at bounding box center [516, 592] width 122 height 70
click at [535, 598] on div at bounding box center [516, 592] width 122 height 70
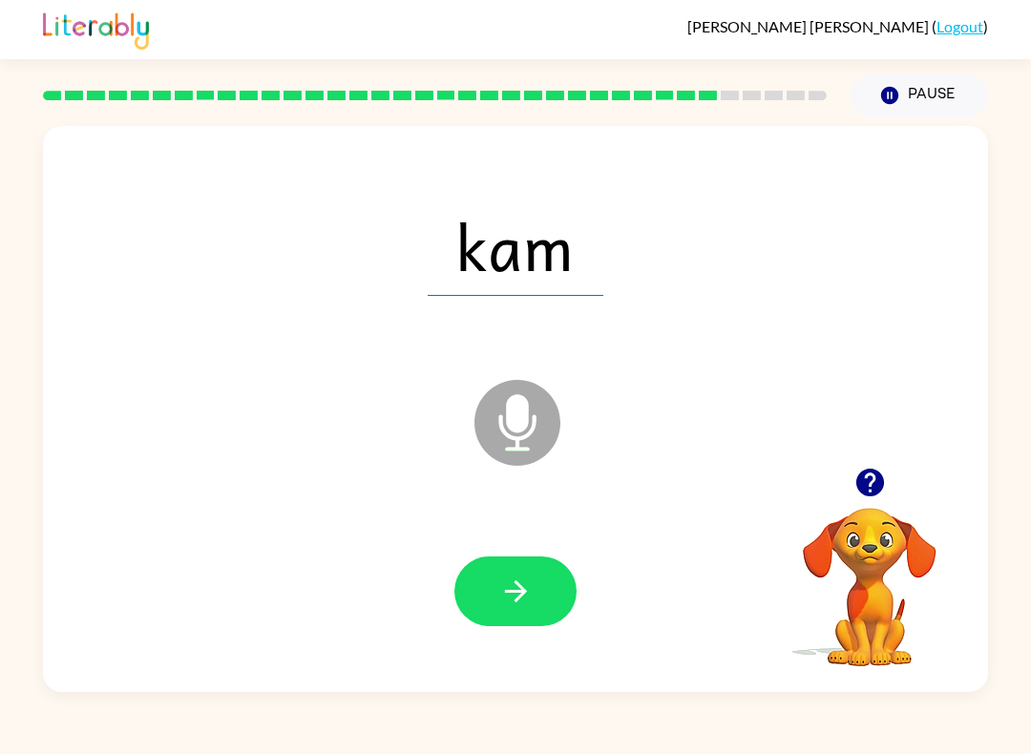
click at [580, 578] on div at bounding box center [515, 591] width 907 height 163
click at [536, 610] on button "button" at bounding box center [516, 592] width 122 height 70
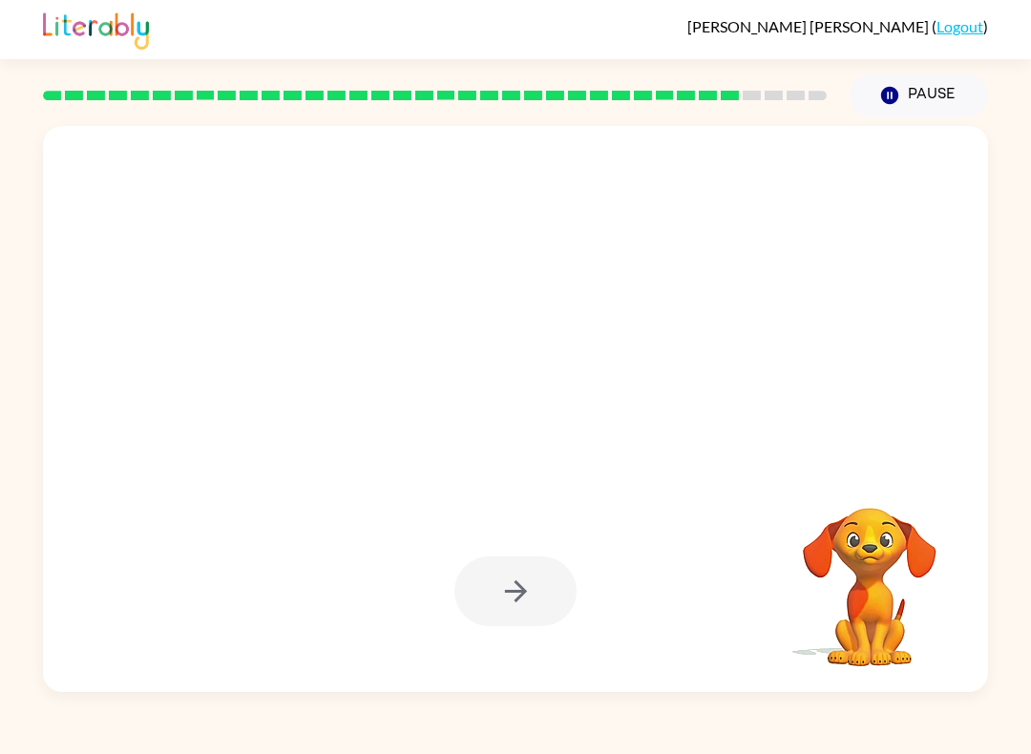
click at [540, 571] on button "button" at bounding box center [516, 592] width 122 height 70
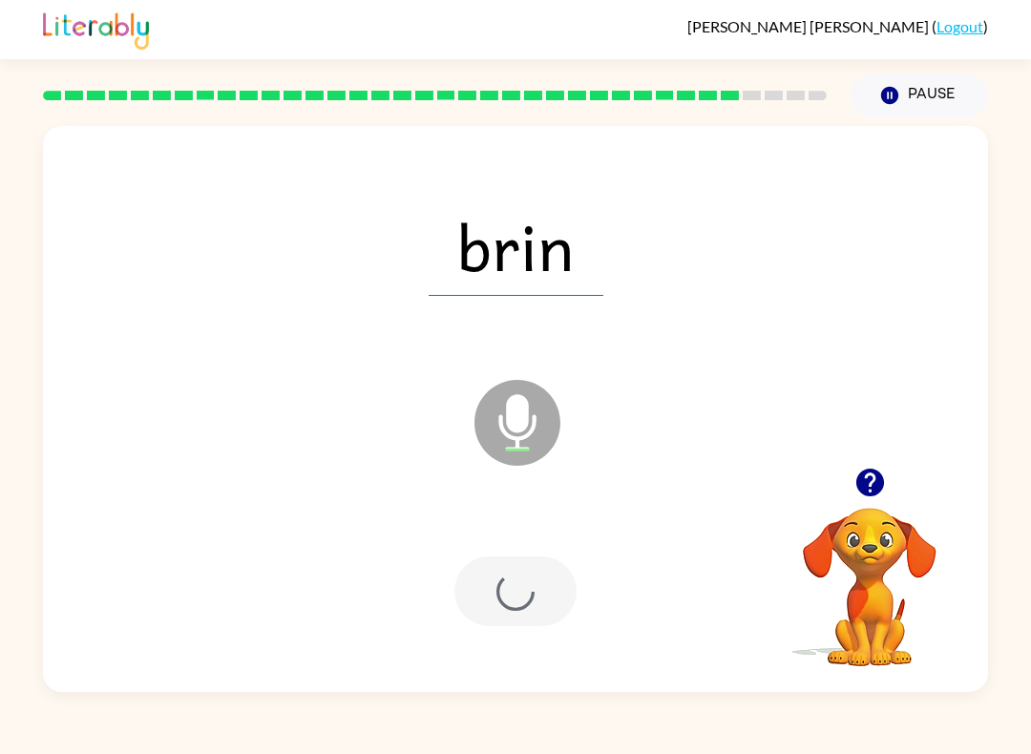
click at [540, 571] on div at bounding box center [516, 592] width 122 height 70
click at [540, 591] on div at bounding box center [516, 592] width 122 height 70
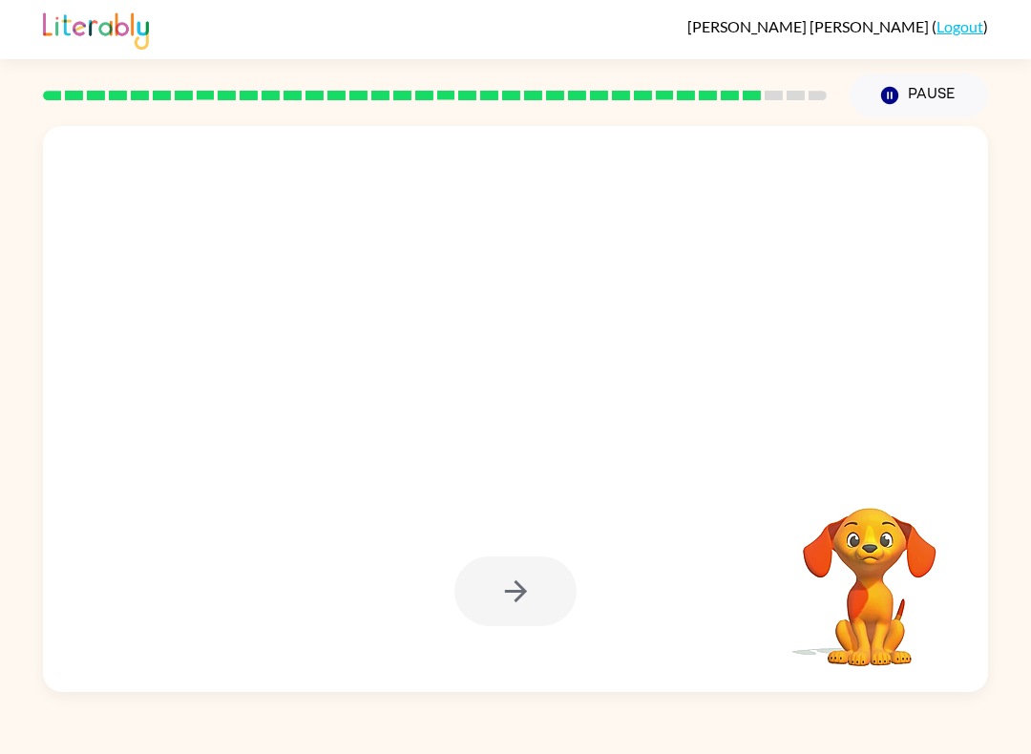
click at [551, 600] on div at bounding box center [516, 592] width 122 height 70
click at [579, 609] on div at bounding box center [515, 591] width 907 height 163
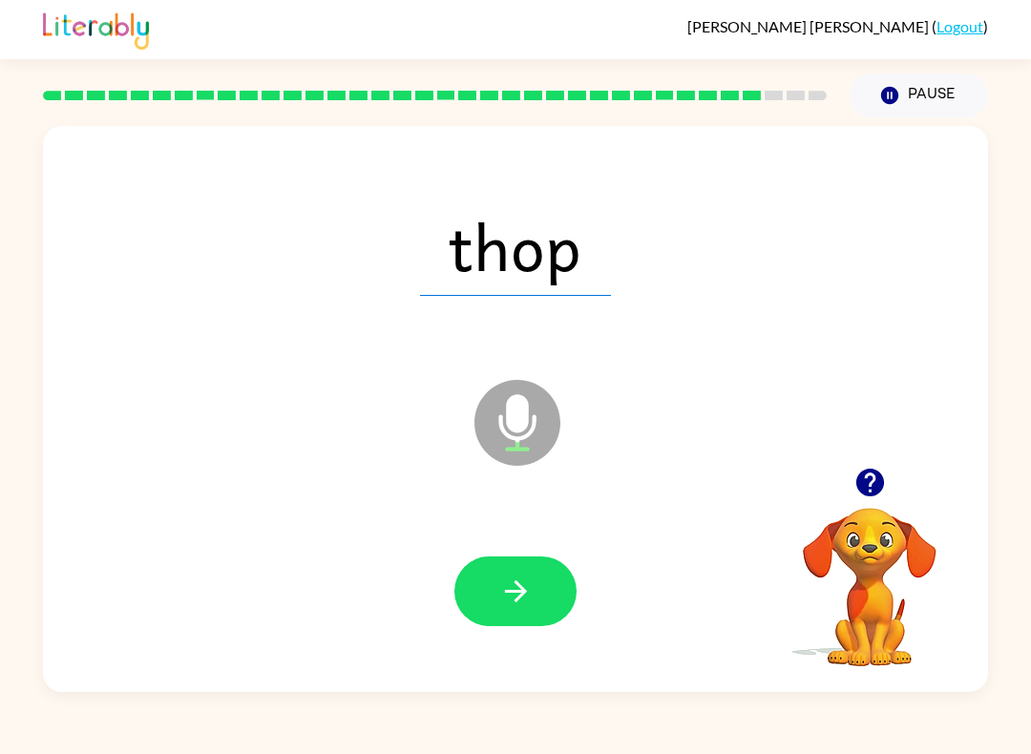
click at [526, 604] on icon "button" at bounding box center [515, 591] width 33 height 33
click at [526, 603] on div at bounding box center [516, 592] width 122 height 70
click at [530, 597] on div at bounding box center [516, 592] width 122 height 70
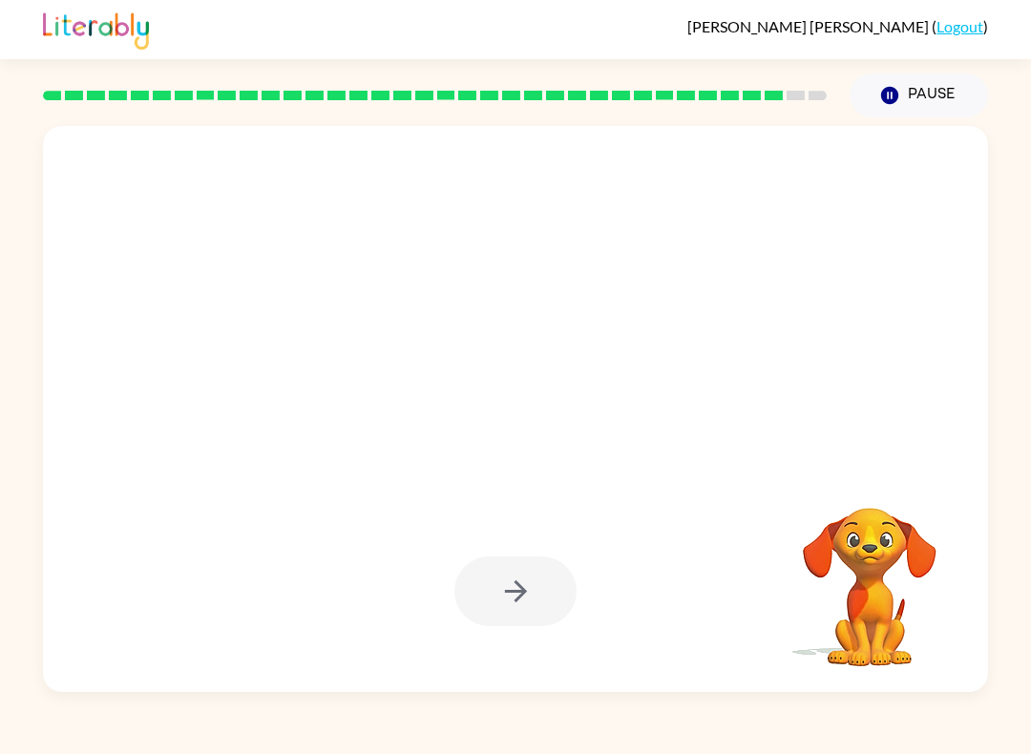
click at [534, 610] on div at bounding box center [516, 592] width 122 height 70
click at [543, 615] on div at bounding box center [516, 592] width 122 height 70
click at [542, 614] on div at bounding box center [516, 592] width 122 height 70
click at [528, 629] on div at bounding box center [515, 591] width 907 height 163
click at [527, 628] on div at bounding box center [515, 591] width 907 height 163
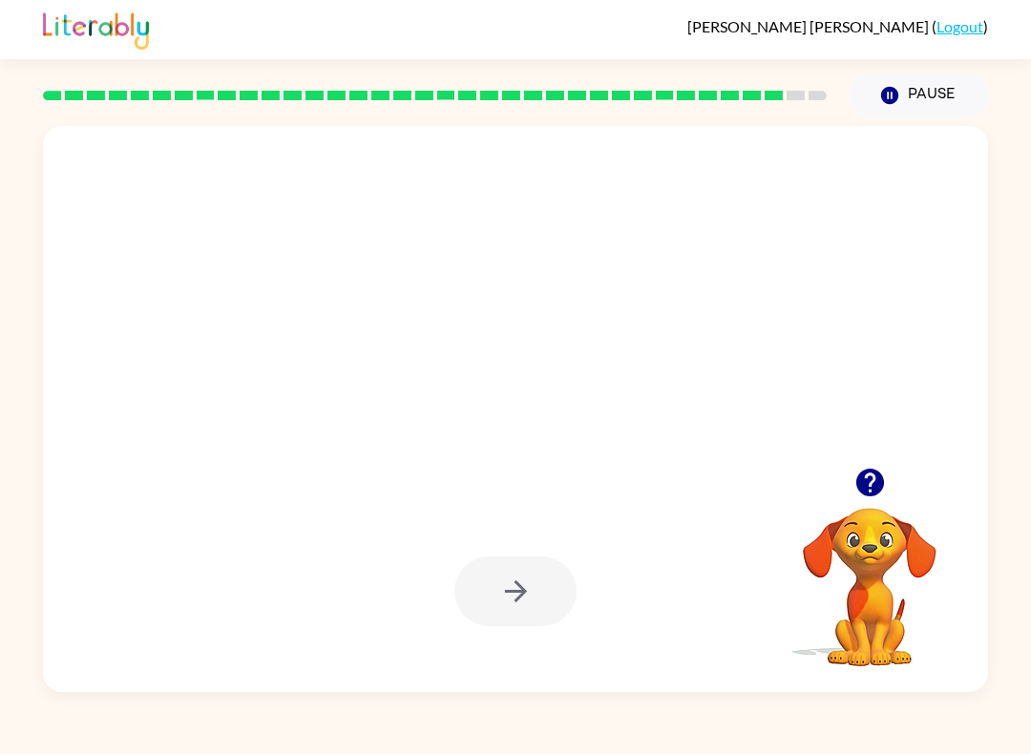
click at [528, 610] on div at bounding box center [516, 592] width 122 height 70
click at [557, 587] on div at bounding box center [516, 592] width 122 height 70
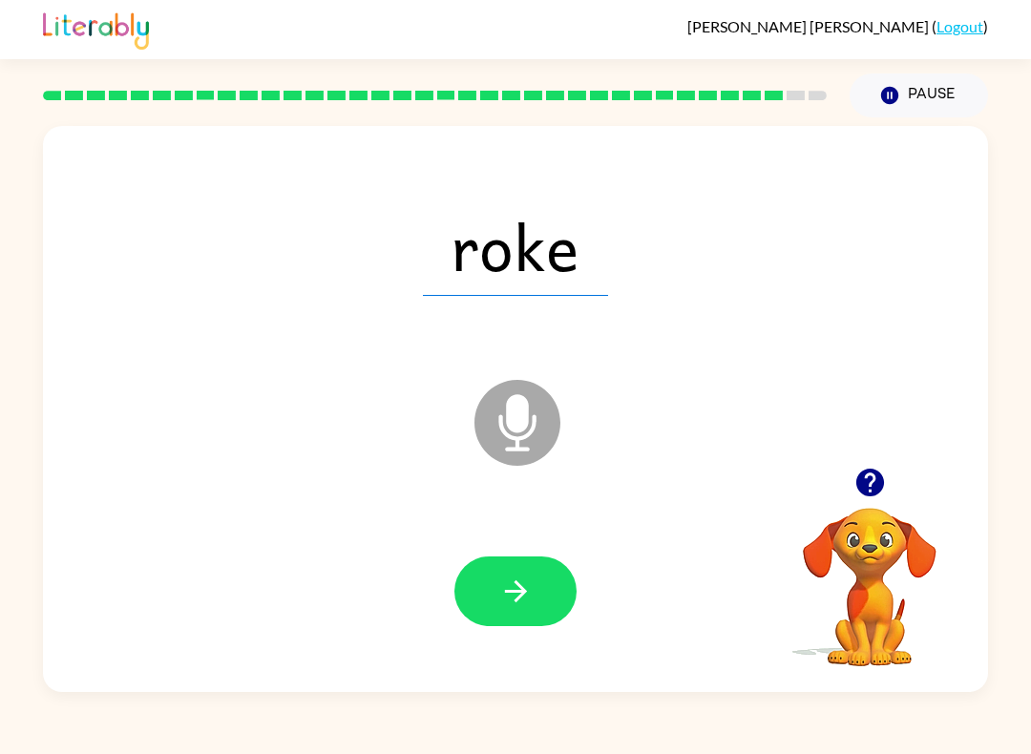
click at [556, 587] on button "button" at bounding box center [516, 592] width 122 height 70
click at [537, 602] on div at bounding box center [516, 592] width 122 height 70
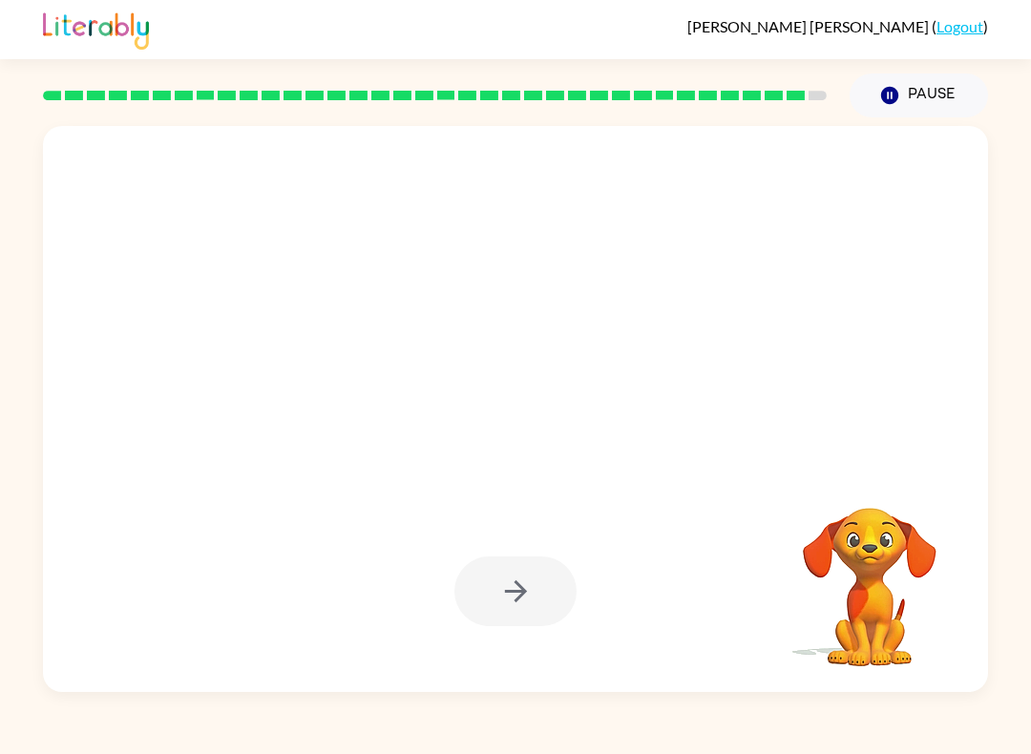
click at [494, 580] on div at bounding box center [516, 592] width 122 height 70
click at [542, 599] on div at bounding box center [516, 592] width 122 height 70
click at [541, 599] on div at bounding box center [516, 592] width 122 height 70
click at [549, 607] on div at bounding box center [516, 592] width 122 height 70
click at [555, 581] on div at bounding box center [516, 592] width 122 height 70
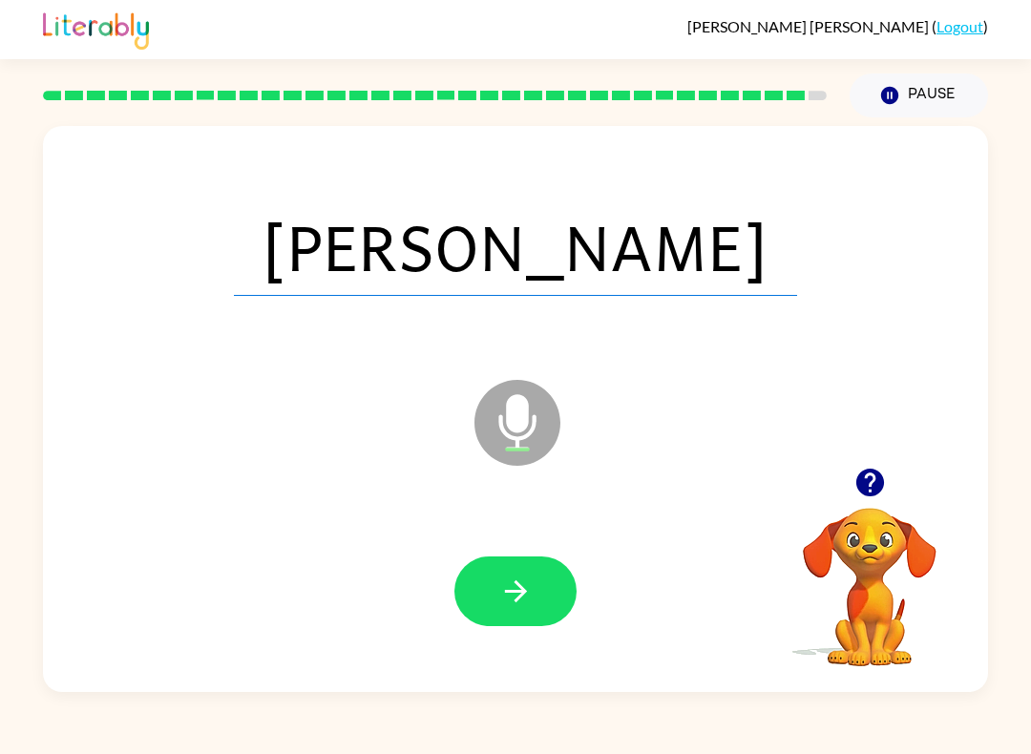
click at [520, 597] on icon "button" at bounding box center [515, 592] width 22 height 22
click at [520, 596] on div at bounding box center [516, 592] width 122 height 70
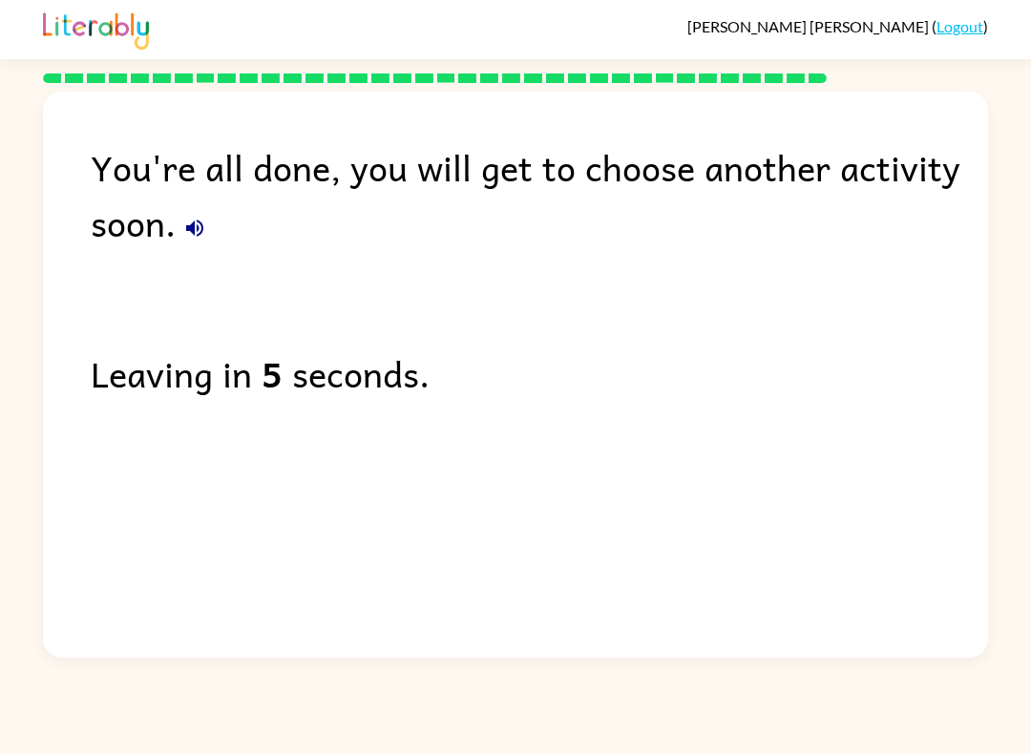
click at [519, 597] on div "You're all done, you will get to choose another activity soon. Leaving in 5 sec…" at bounding box center [515, 370] width 945 height 557
click at [514, 598] on div "You're all done, you will get to choose another activity soon. Leaving in 5 sec…" at bounding box center [515, 370] width 945 height 557
click at [712, 571] on div "You're all done, you will get to choose another activity soon. Leaving in 3 sec…" at bounding box center [515, 370] width 945 height 557
